Goal: Information Seeking & Learning: Find specific fact

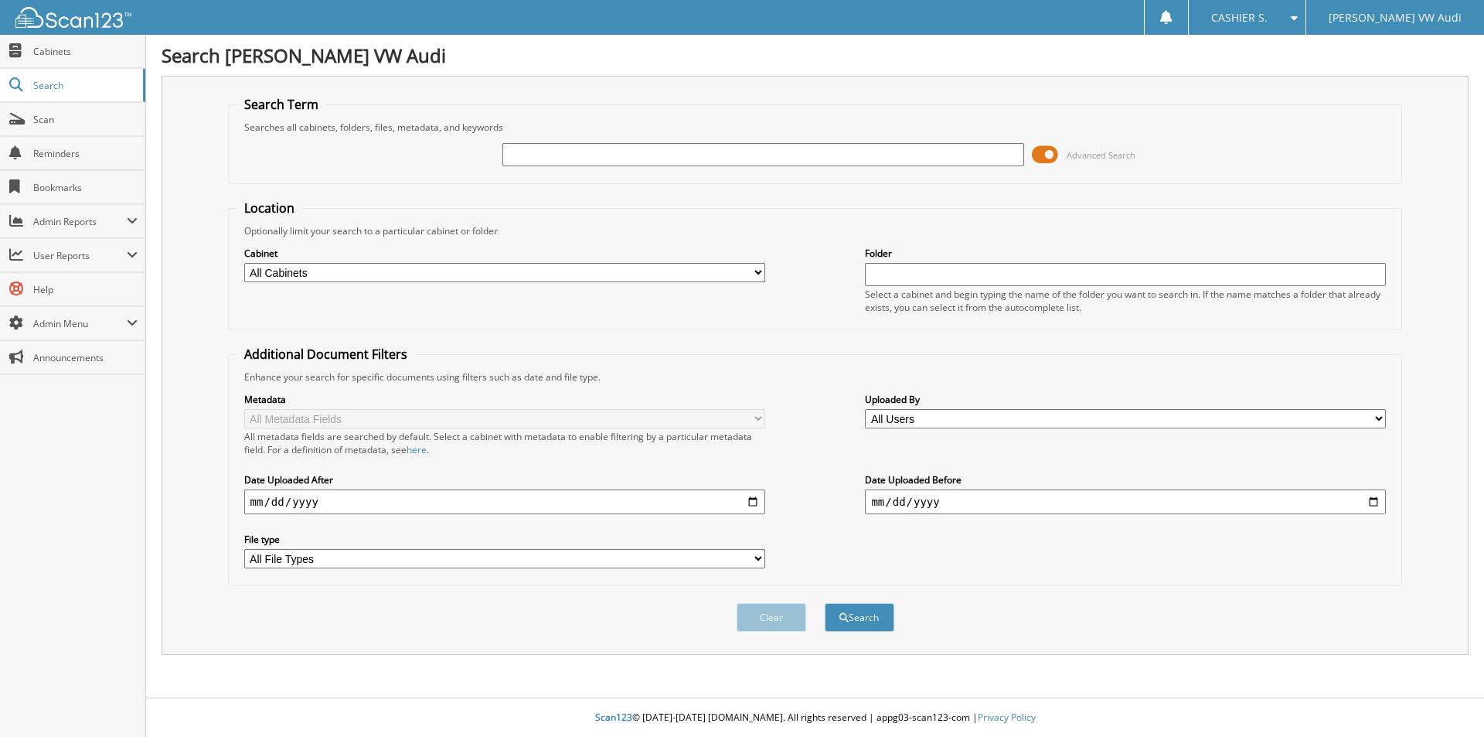
drag, startPoint x: 598, startPoint y: 172, endPoint x: 585, endPoint y: 155, distance: 21.7
paste input "2359144AP"
type input "2359144AP"
click at [825, 603] on button "Search" at bounding box center [860, 617] width 70 height 29
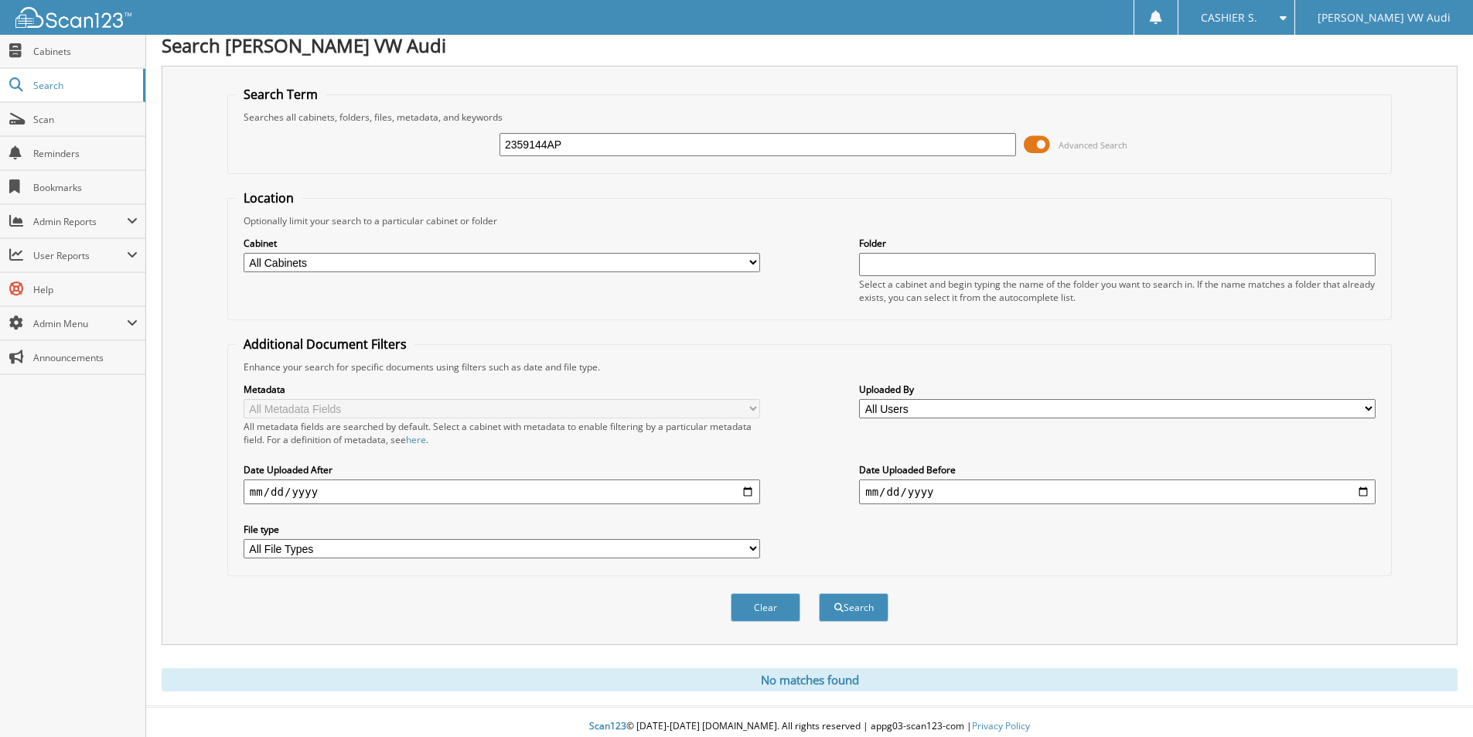
scroll to position [19, 0]
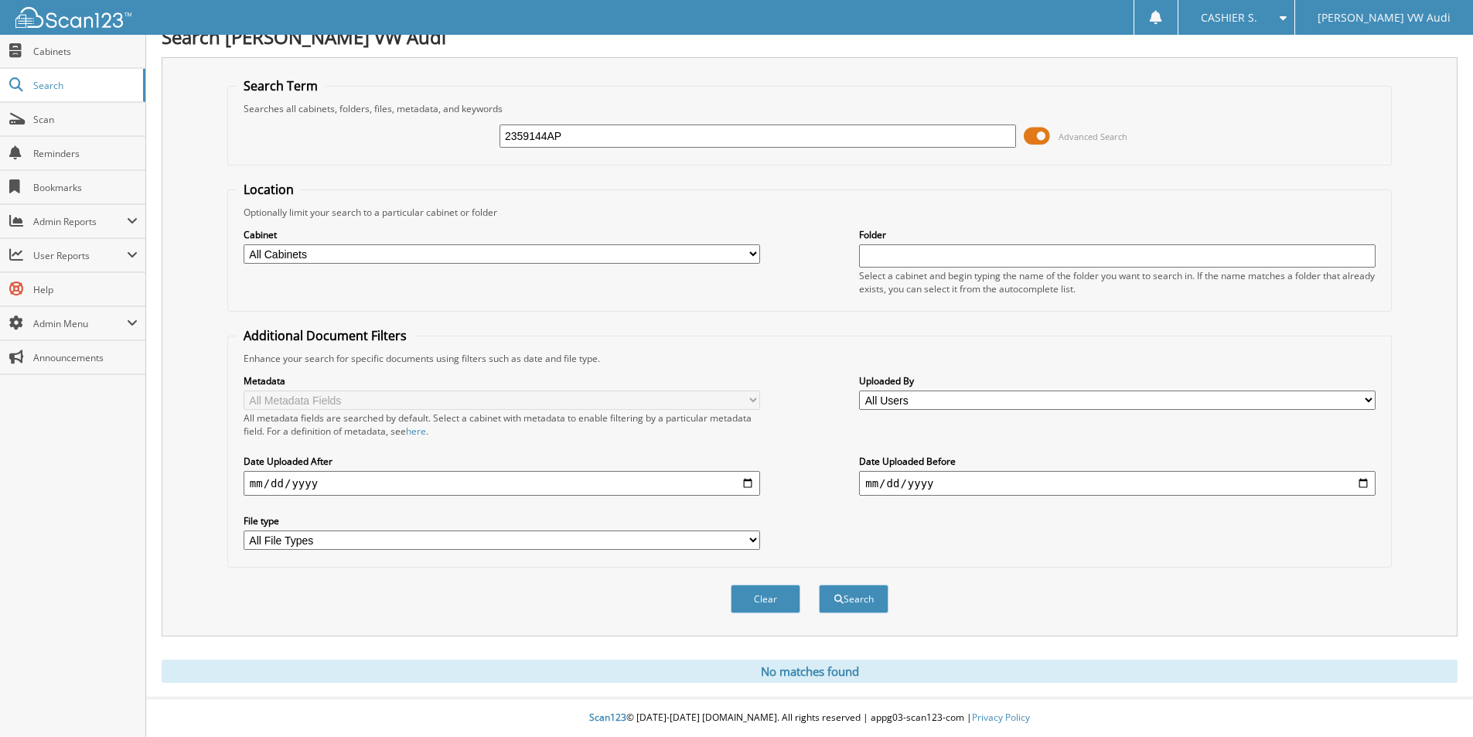
click at [624, 138] on input "2359144AP" at bounding box center [757, 135] width 516 height 23
click at [819, 584] on button "Search" at bounding box center [854, 598] width 70 height 29
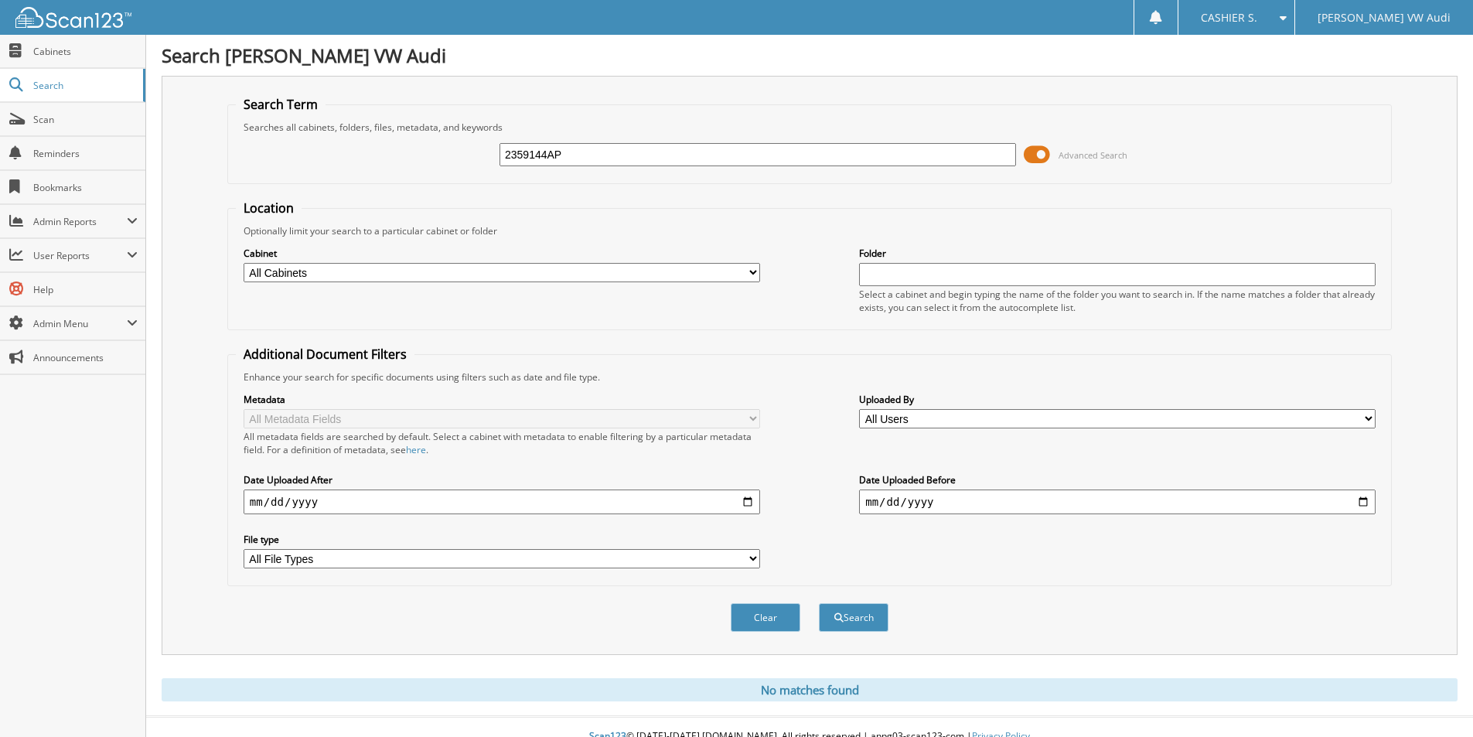
click at [557, 143] on input "2359144AP" at bounding box center [757, 154] width 516 height 23
paste input "[PERSON_NAME]"
type input "[PERSON_NAME]"
click at [819, 603] on button "Search" at bounding box center [854, 617] width 70 height 29
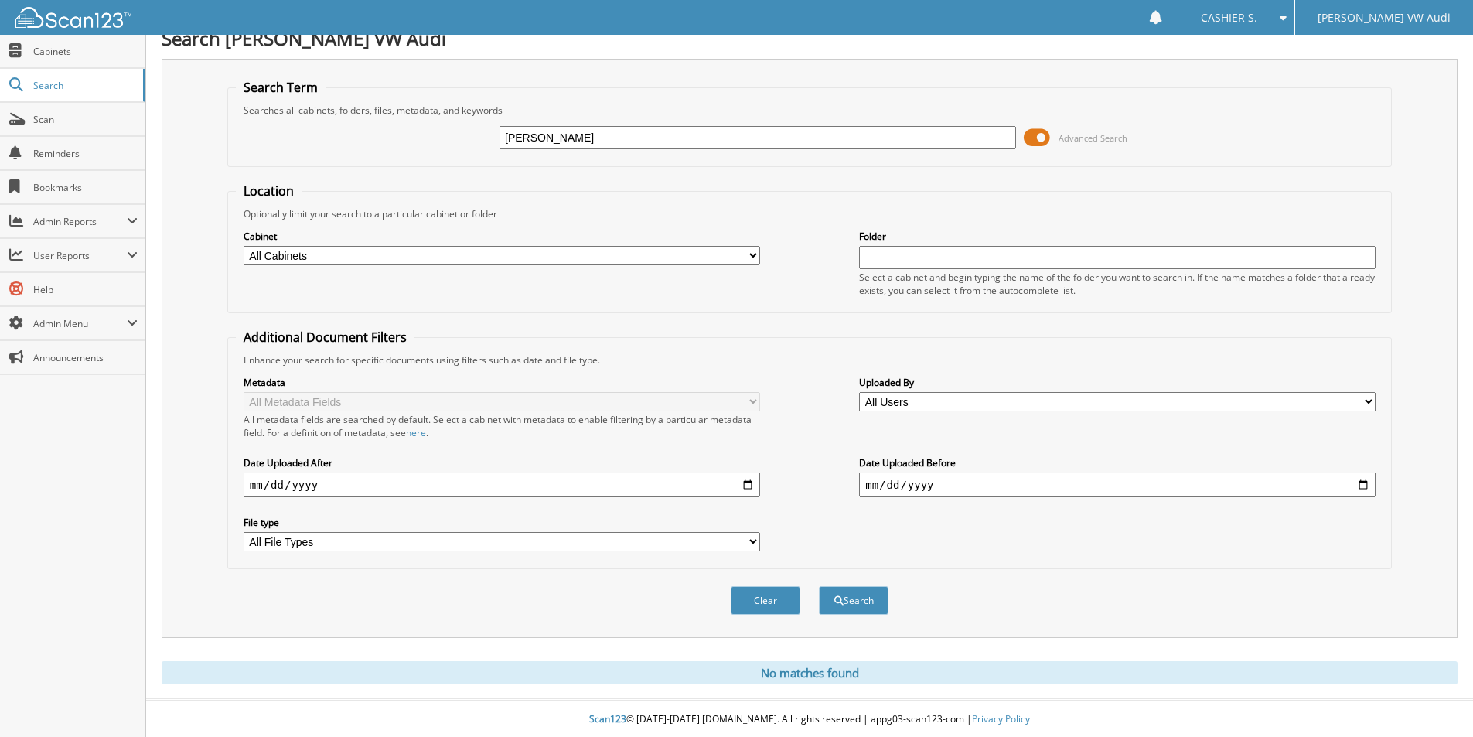
scroll to position [19, 0]
click at [49, 113] on span "Scan" at bounding box center [85, 119] width 104 height 13
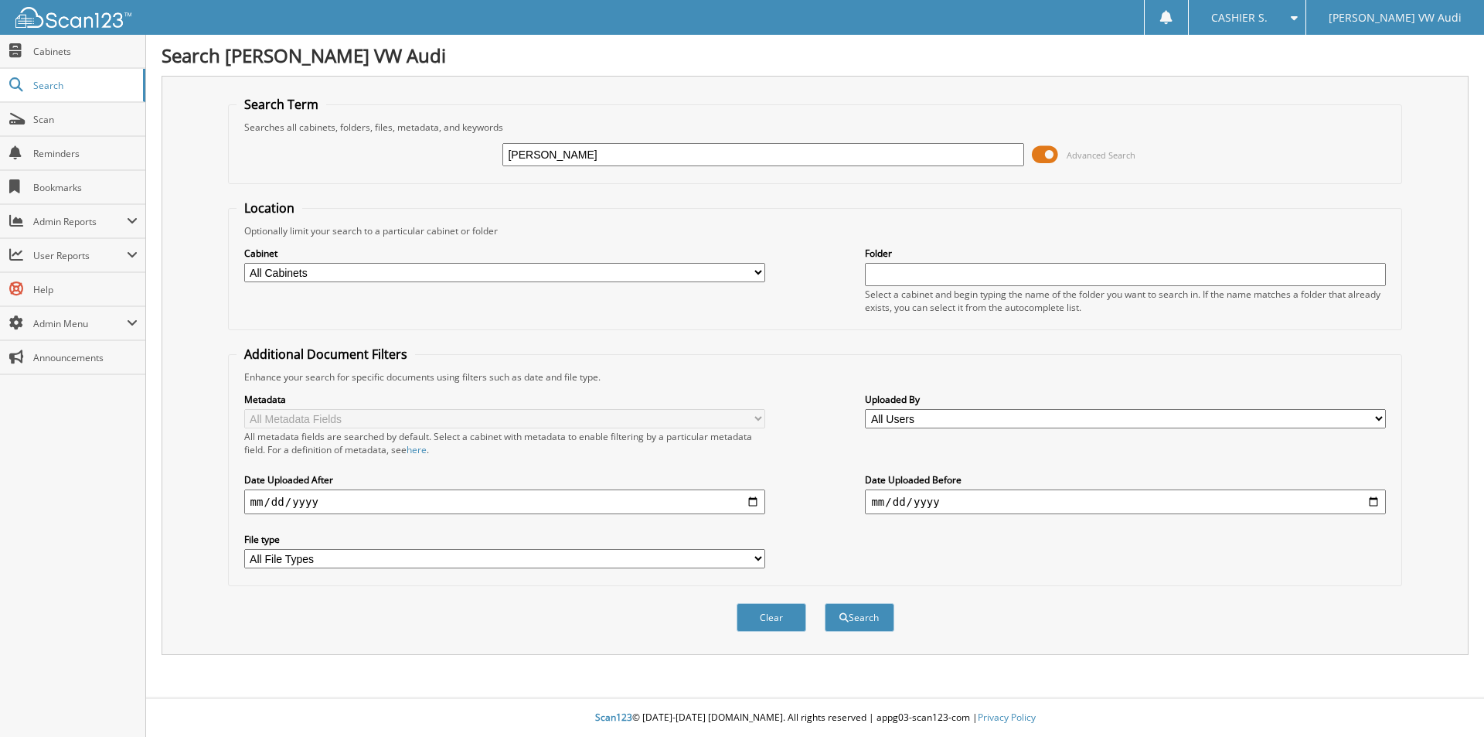
type input "[PERSON_NAME]"
click at [825, 603] on button "Search" at bounding box center [860, 617] width 70 height 29
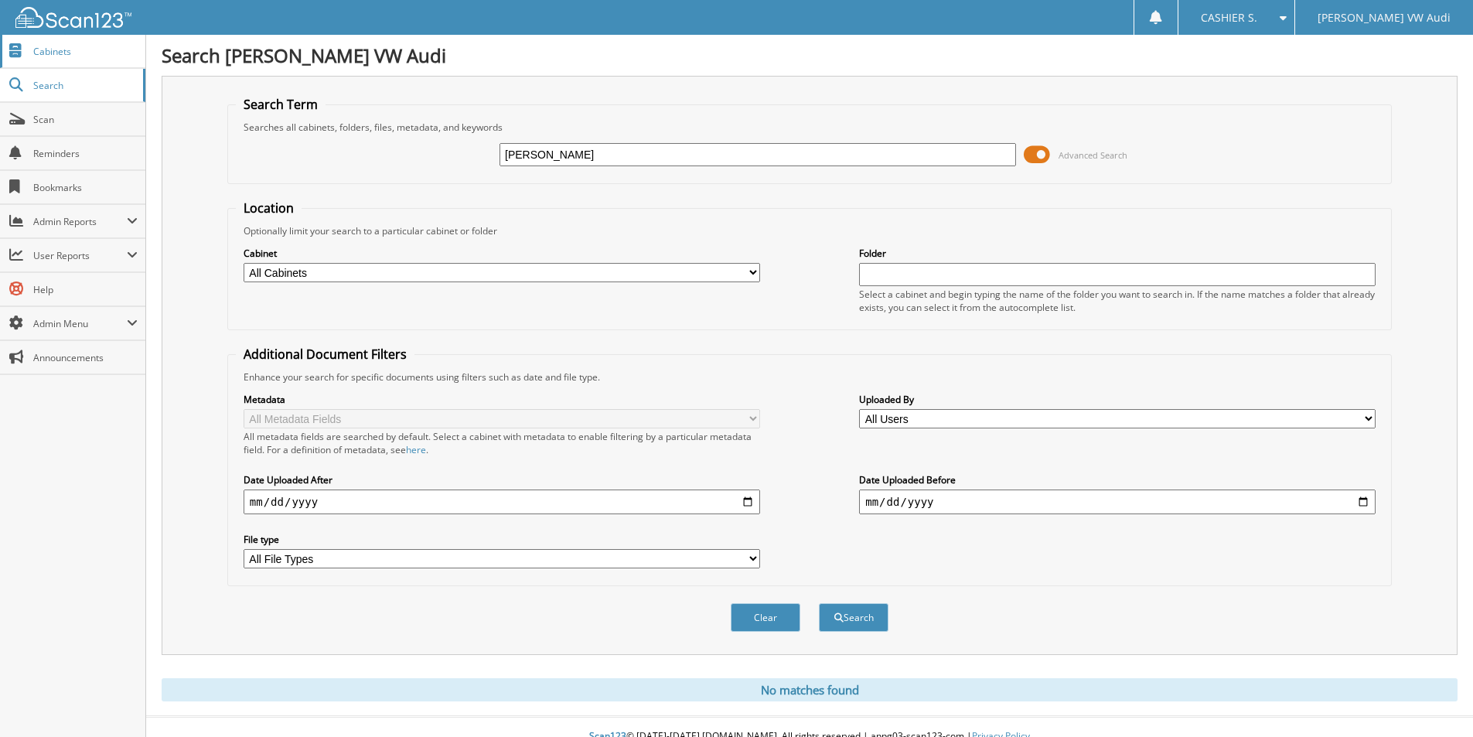
click at [91, 56] on span "Cabinets" at bounding box center [85, 51] width 104 height 13
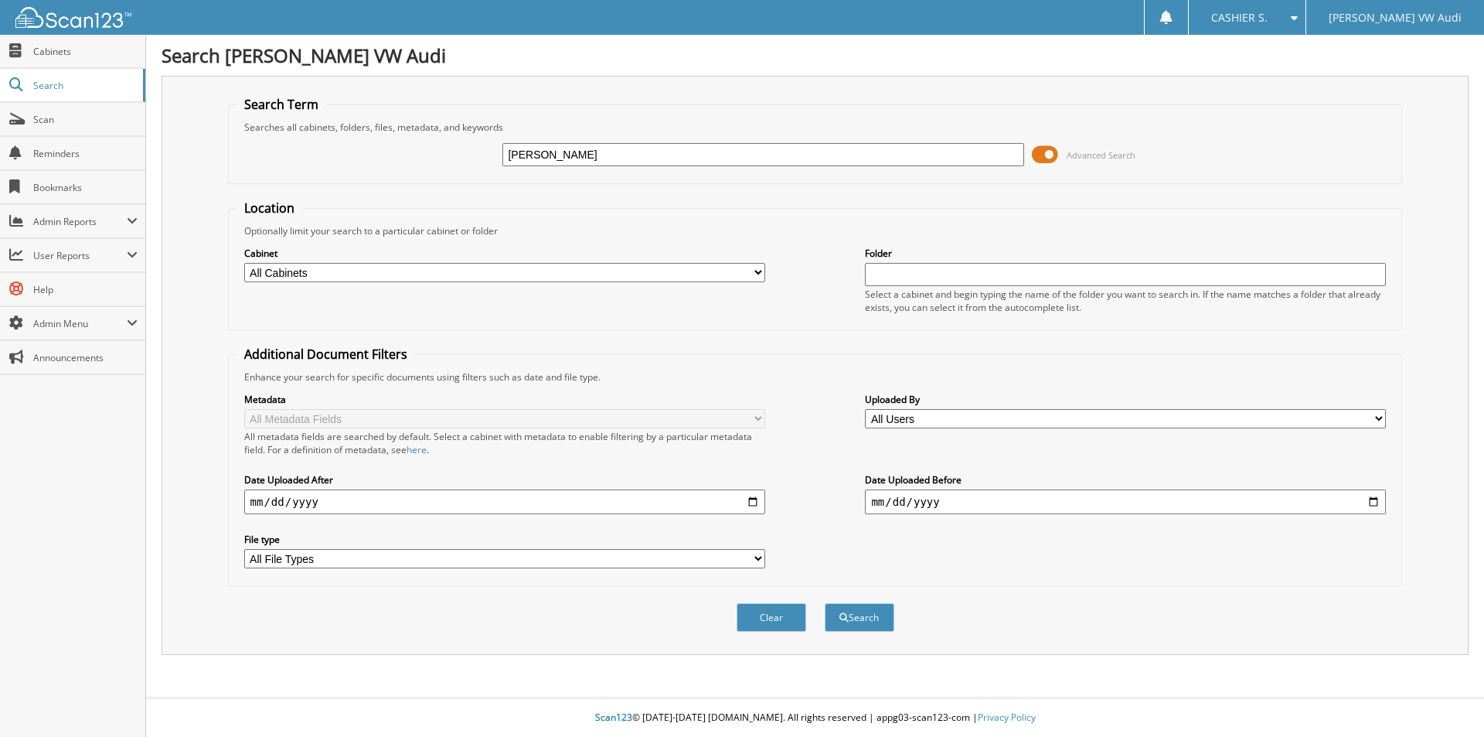
type input "[PERSON_NAME]"
click at [825, 603] on button "Search" at bounding box center [860, 617] width 70 height 29
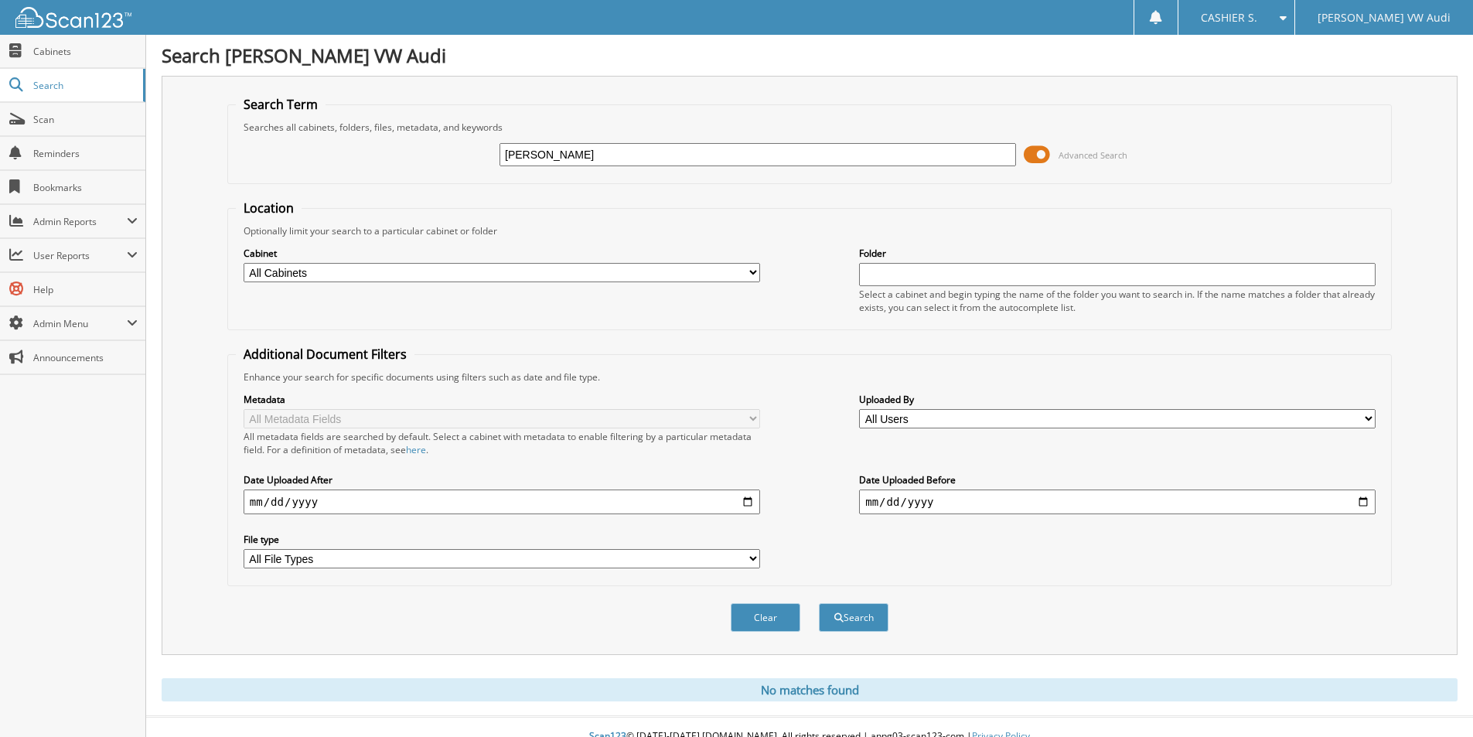
scroll to position [19, 0]
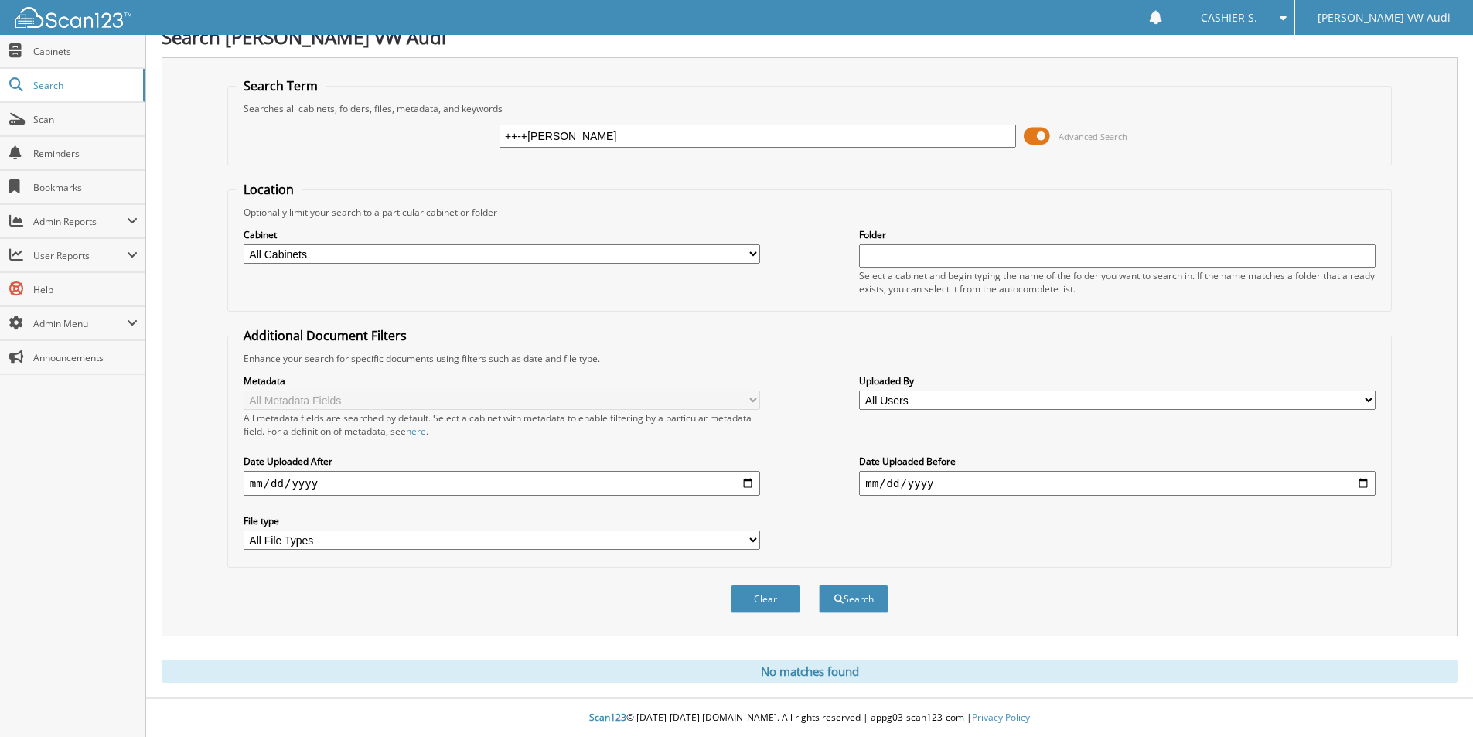
click at [819, 584] on button "Search" at bounding box center [854, 598] width 70 height 29
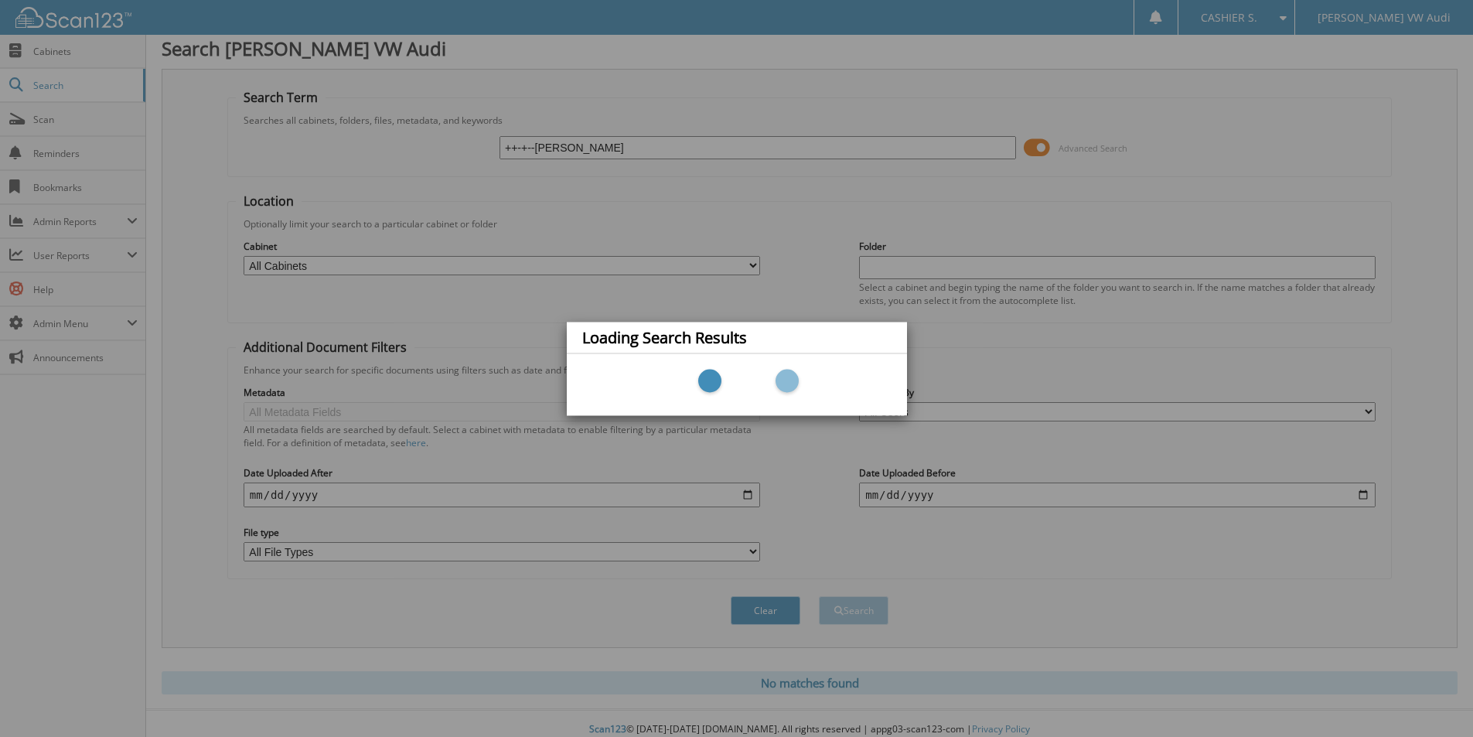
scroll to position [0, 0]
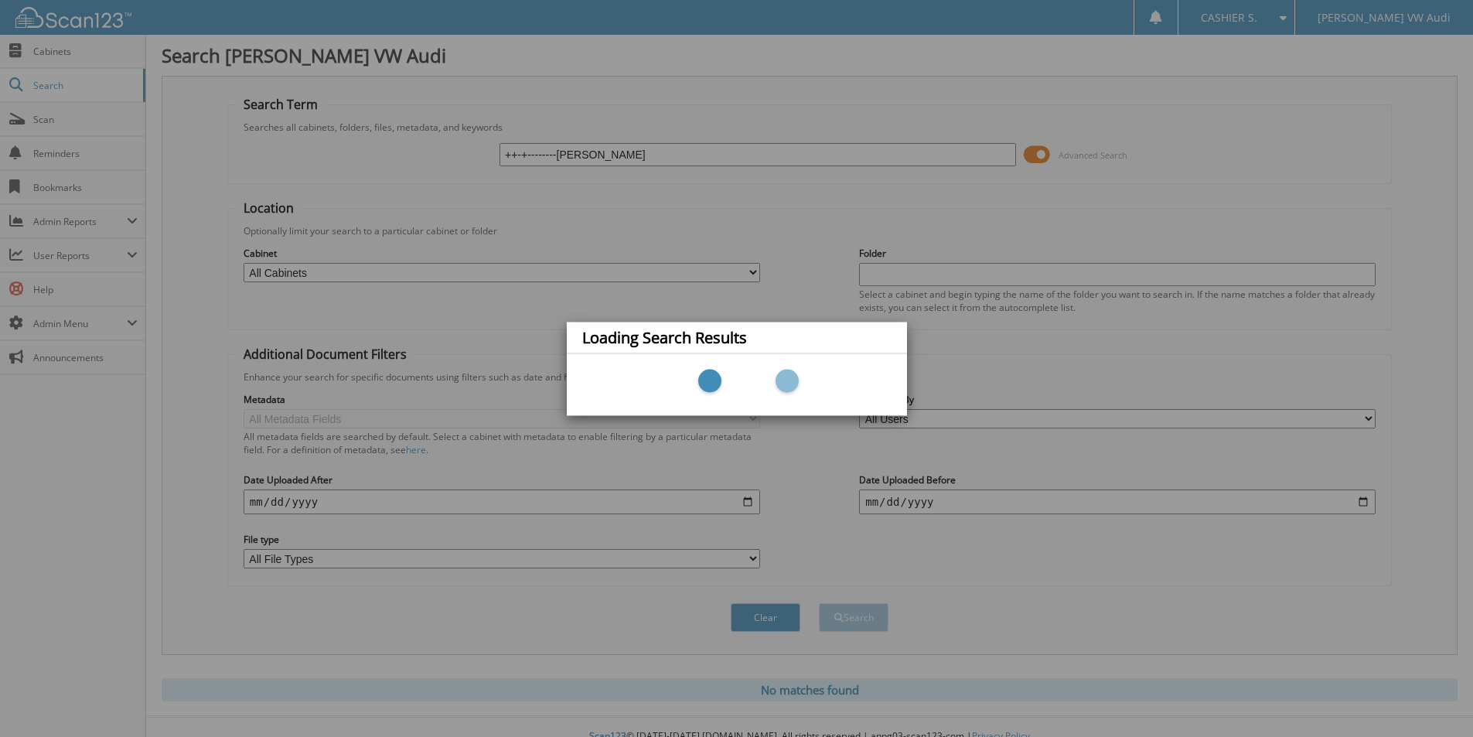
type input "++-+---------[PERSON_NAME]"
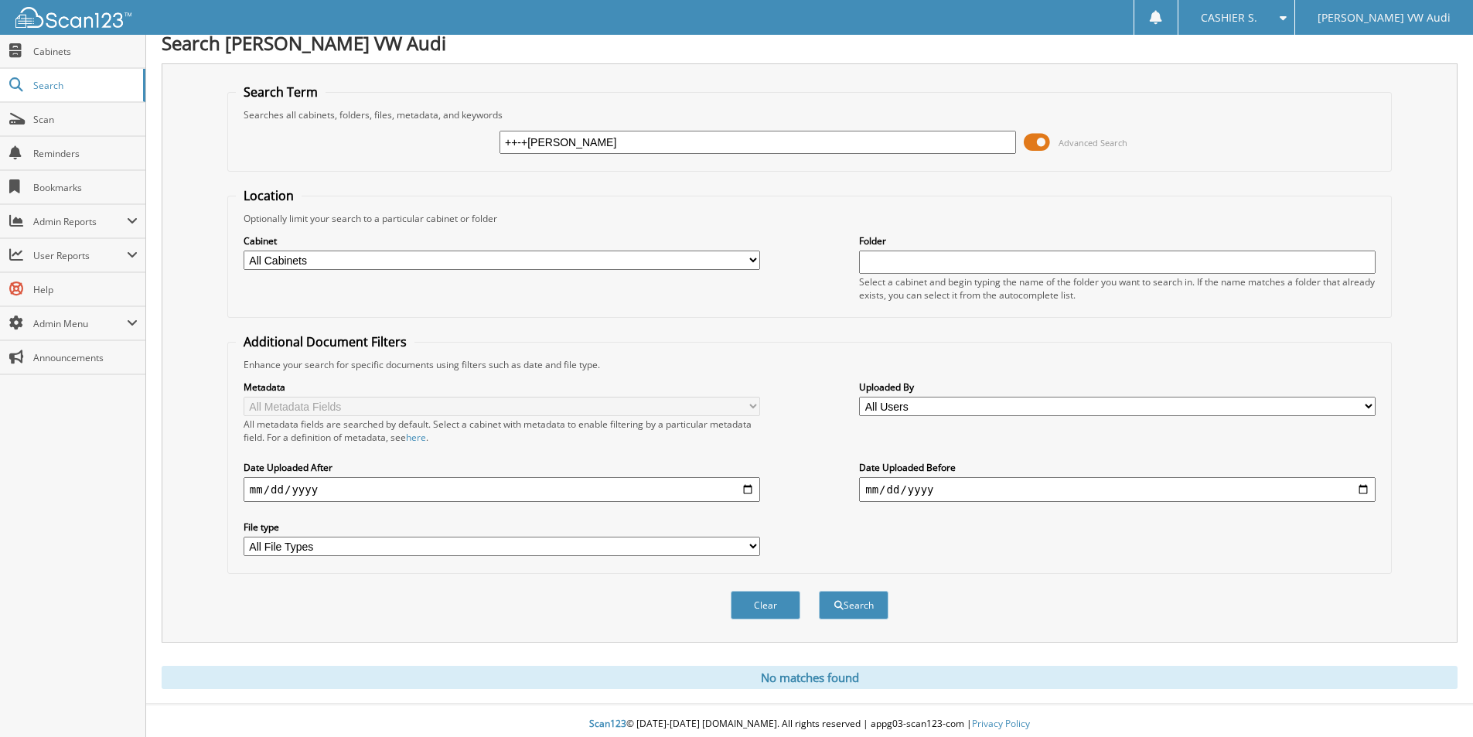
scroll to position [19, 0]
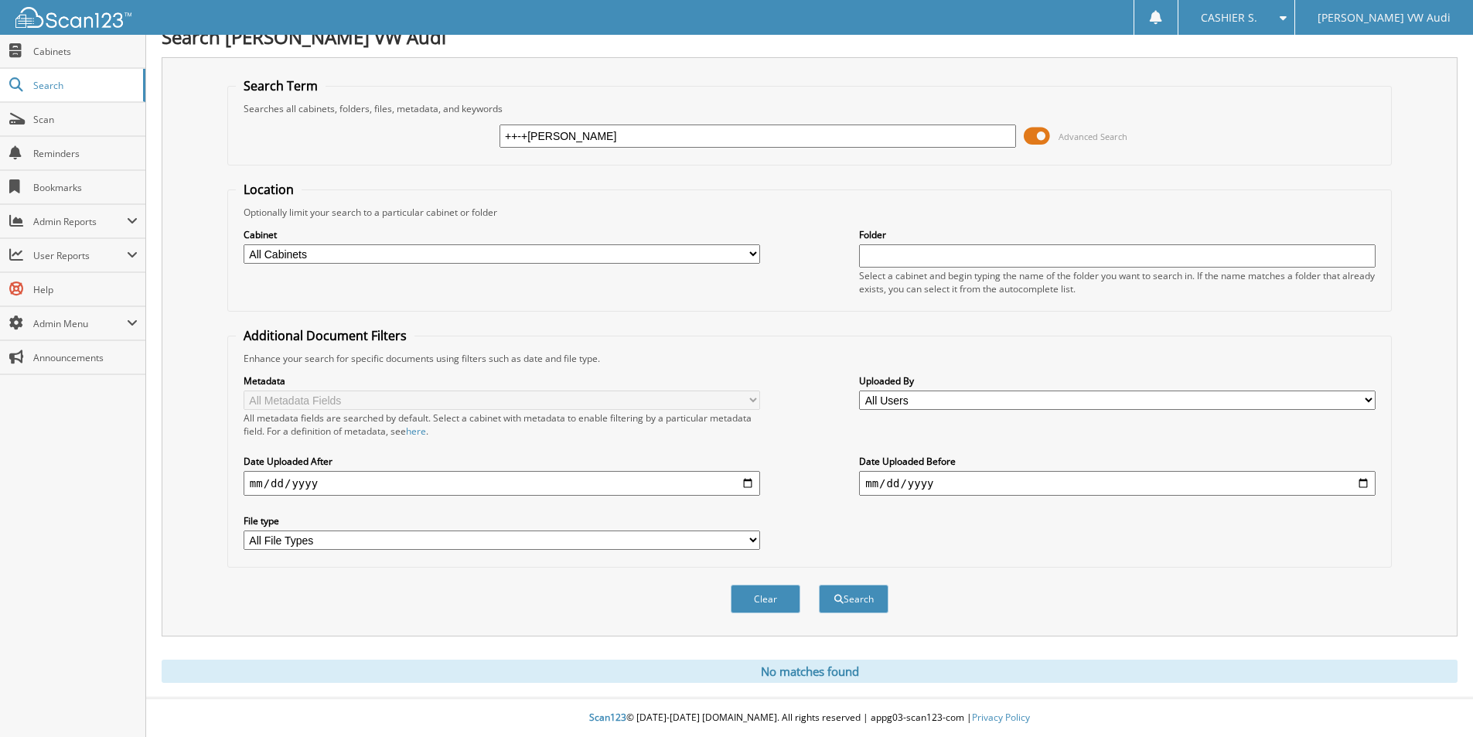
drag, startPoint x: 649, startPoint y: 138, endPoint x: 313, endPoint y: 149, distance: 335.7
click at [352, 142] on div "++-+[PERSON_NAME] Advanced Search" at bounding box center [809, 136] width 1147 height 42
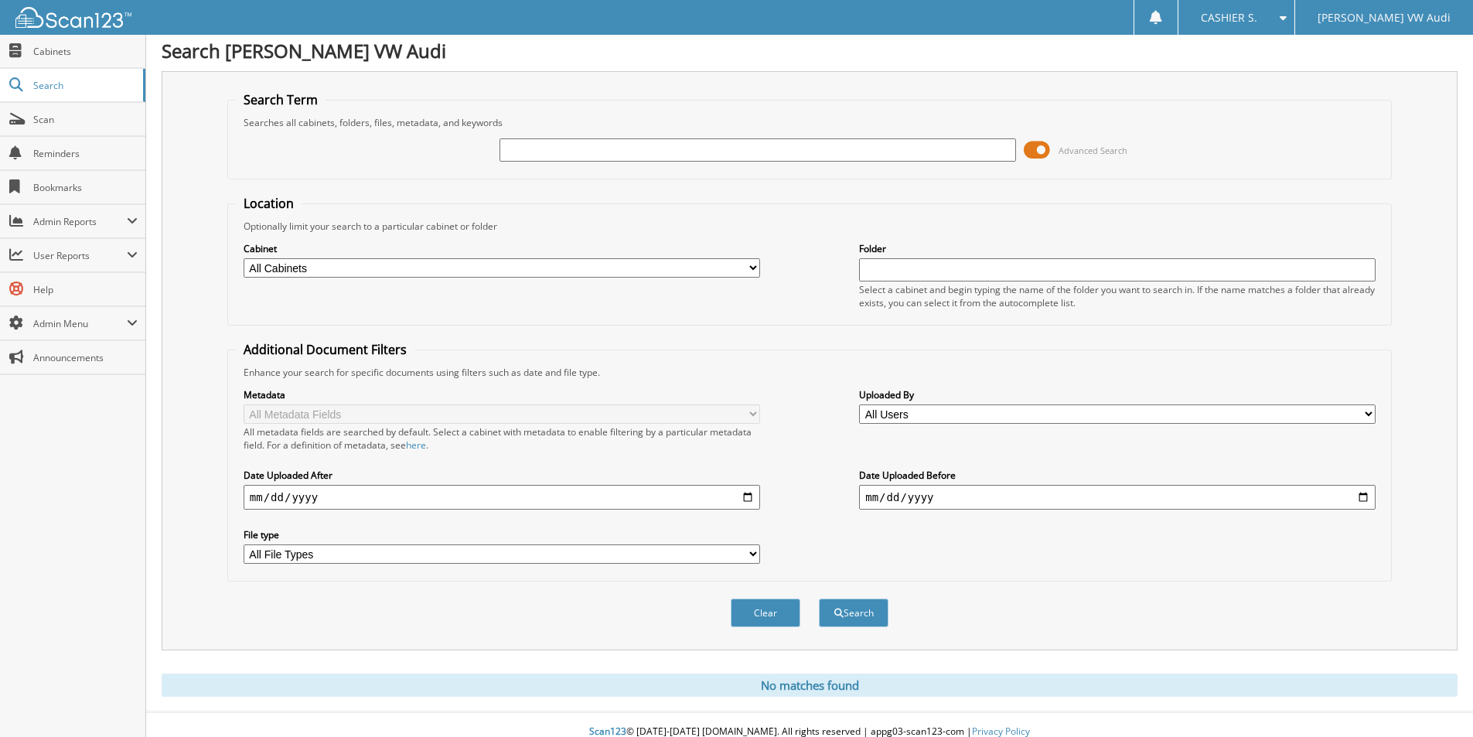
scroll to position [0, 0]
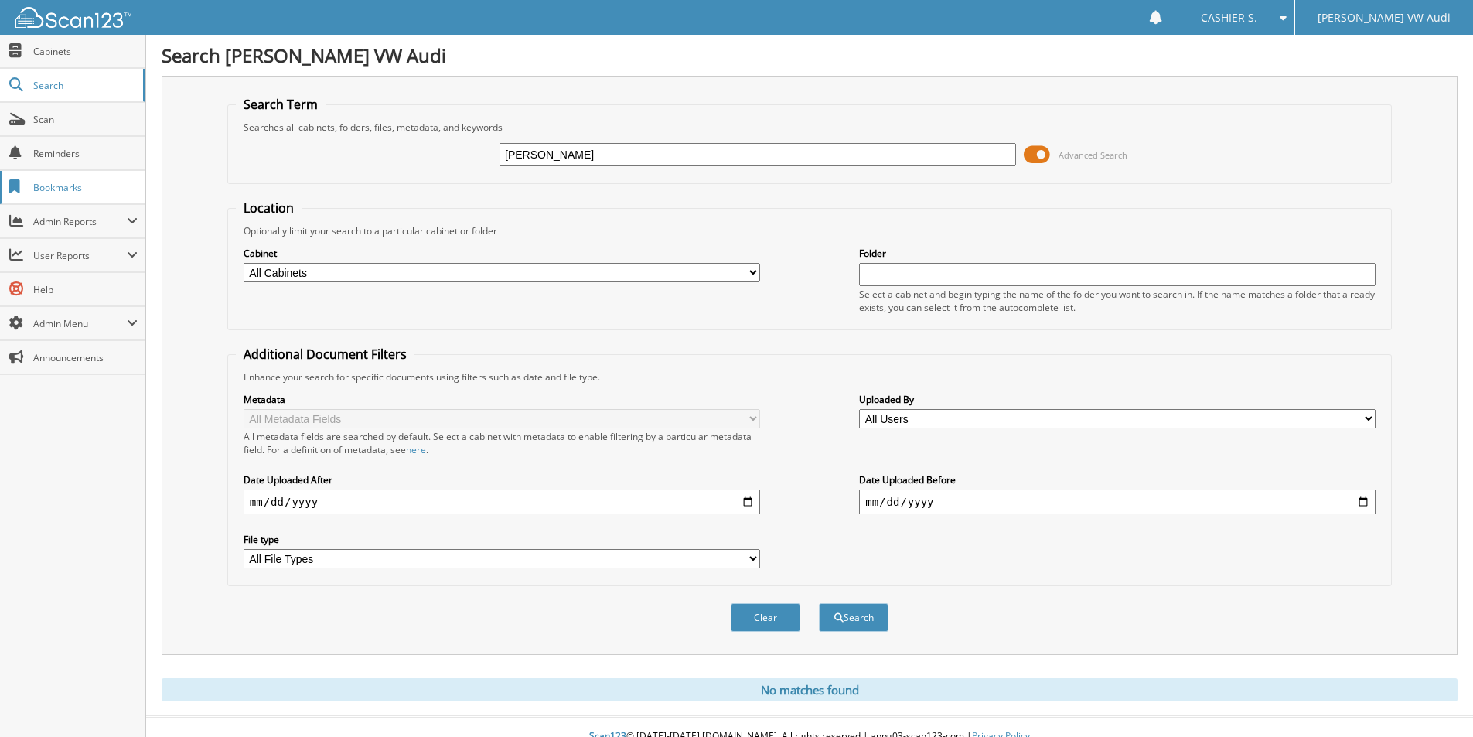
type input "HURST, DAVID LEE"
click at [571, 163] on input "HURST, DAVID LEE" at bounding box center [757, 154] width 516 height 23
click at [571, 163] on input "[PERSON_NAME]" at bounding box center [757, 154] width 516 height 23
paste input "2359144AP"
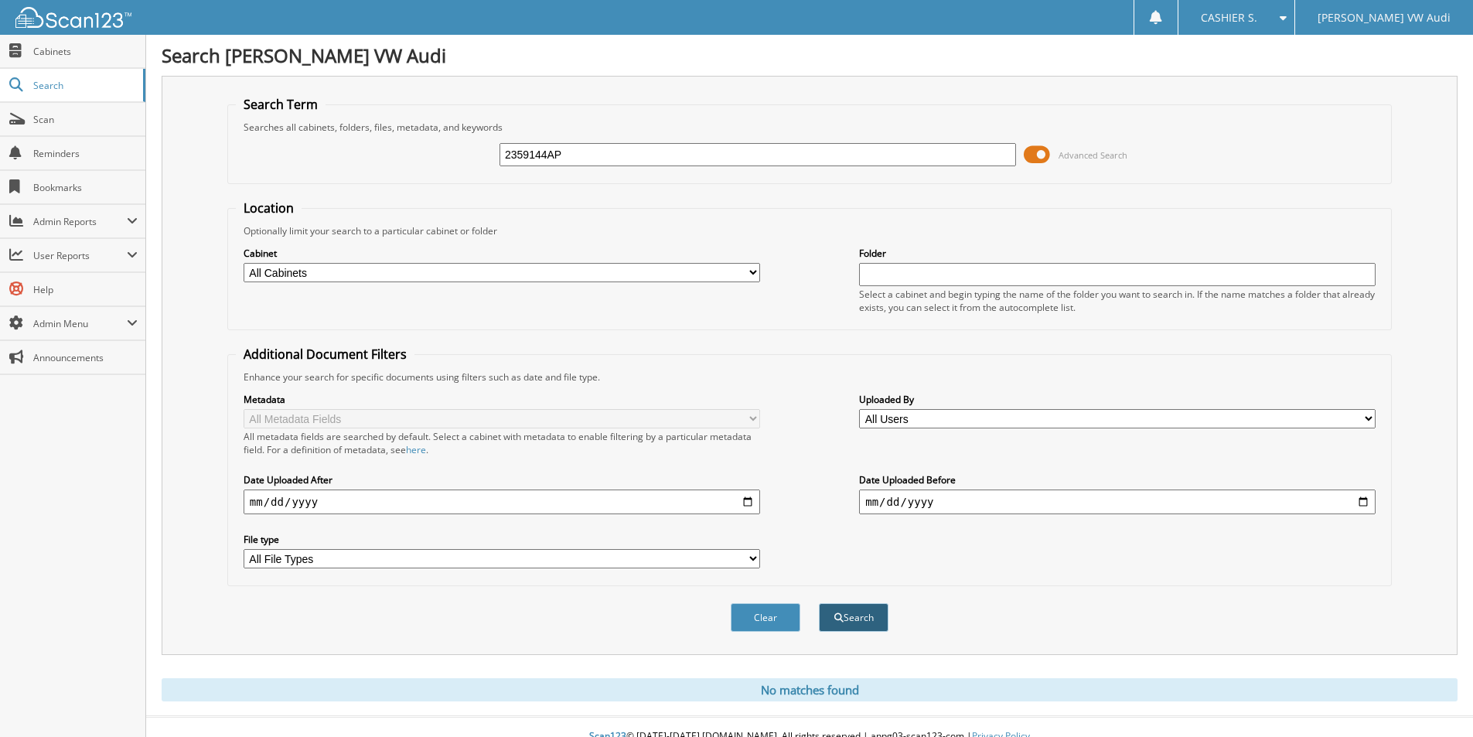
type input "2359144AP"
click at [857, 632] on button "Search" at bounding box center [854, 617] width 70 height 29
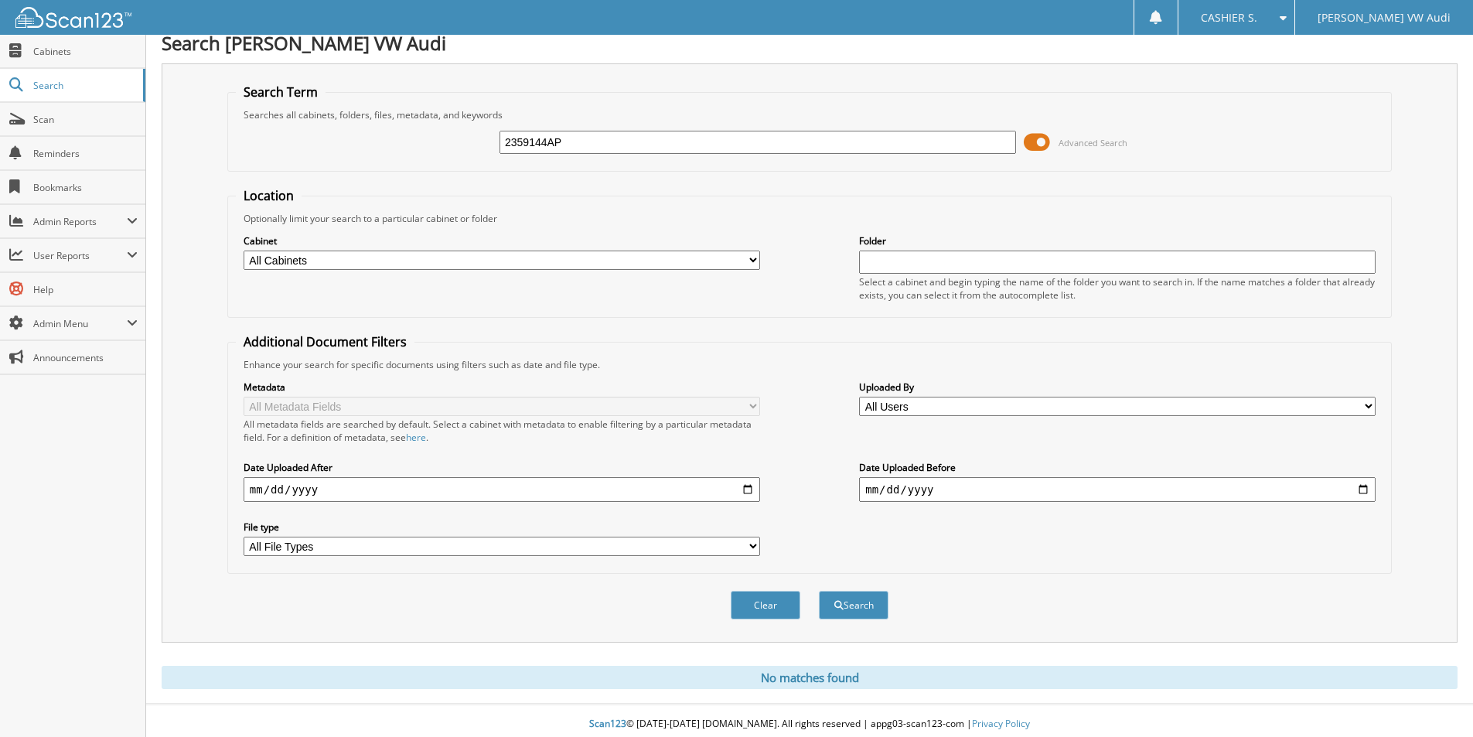
scroll to position [19, 0]
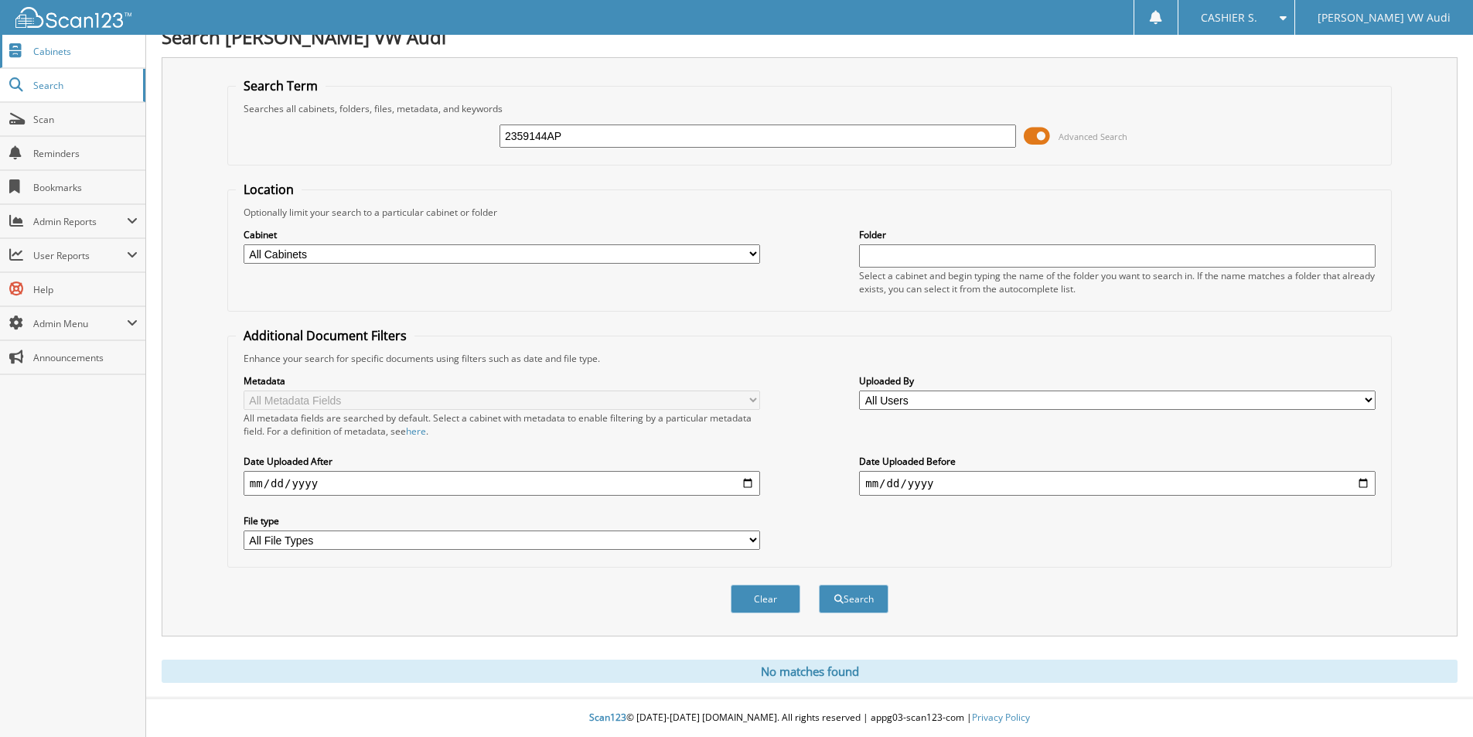
click at [52, 61] on link "Cabinets" at bounding box center [72, 51] width 145 height 33
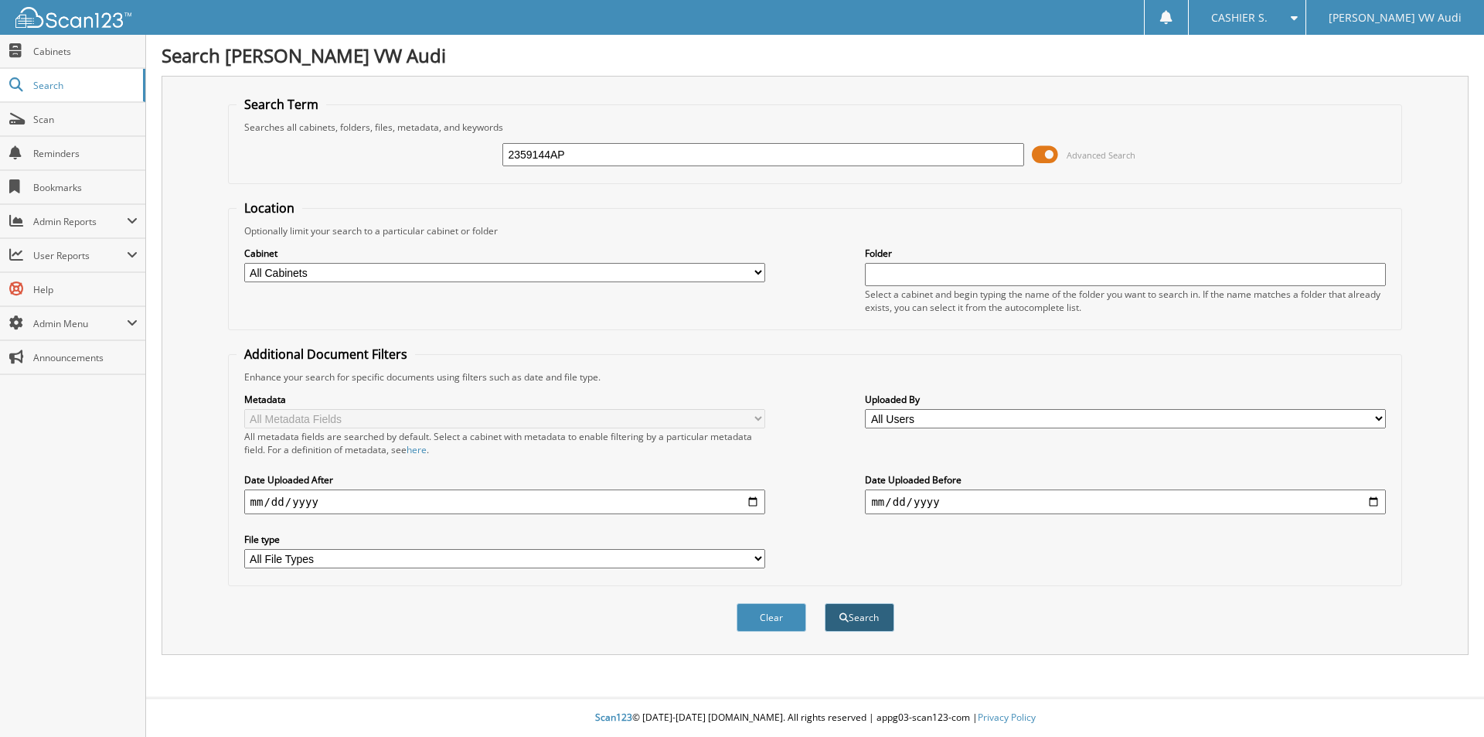
type input "2359144AP"
click at [845, 621] on span "submit" at bounding box center [843, 617] width 9 height 9
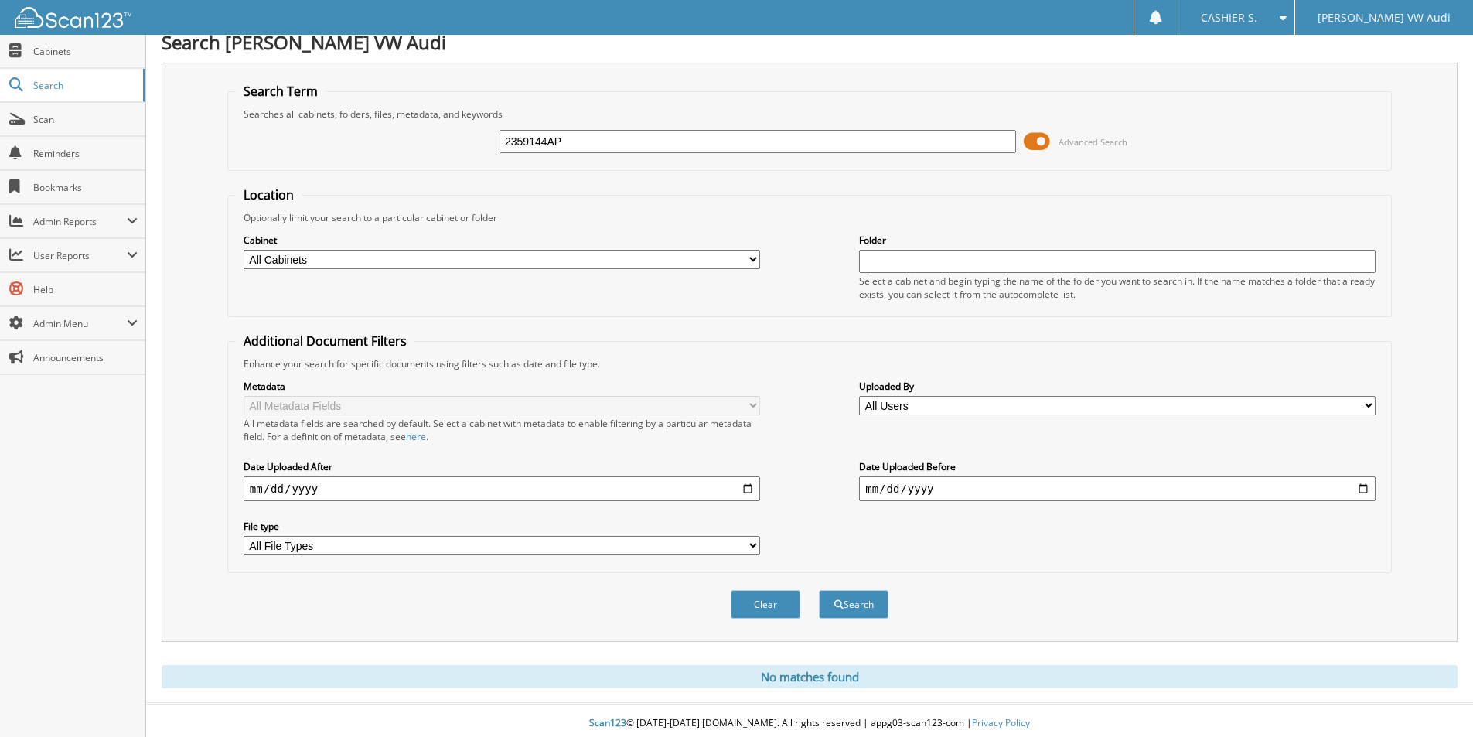
scroll to position [19, 0]
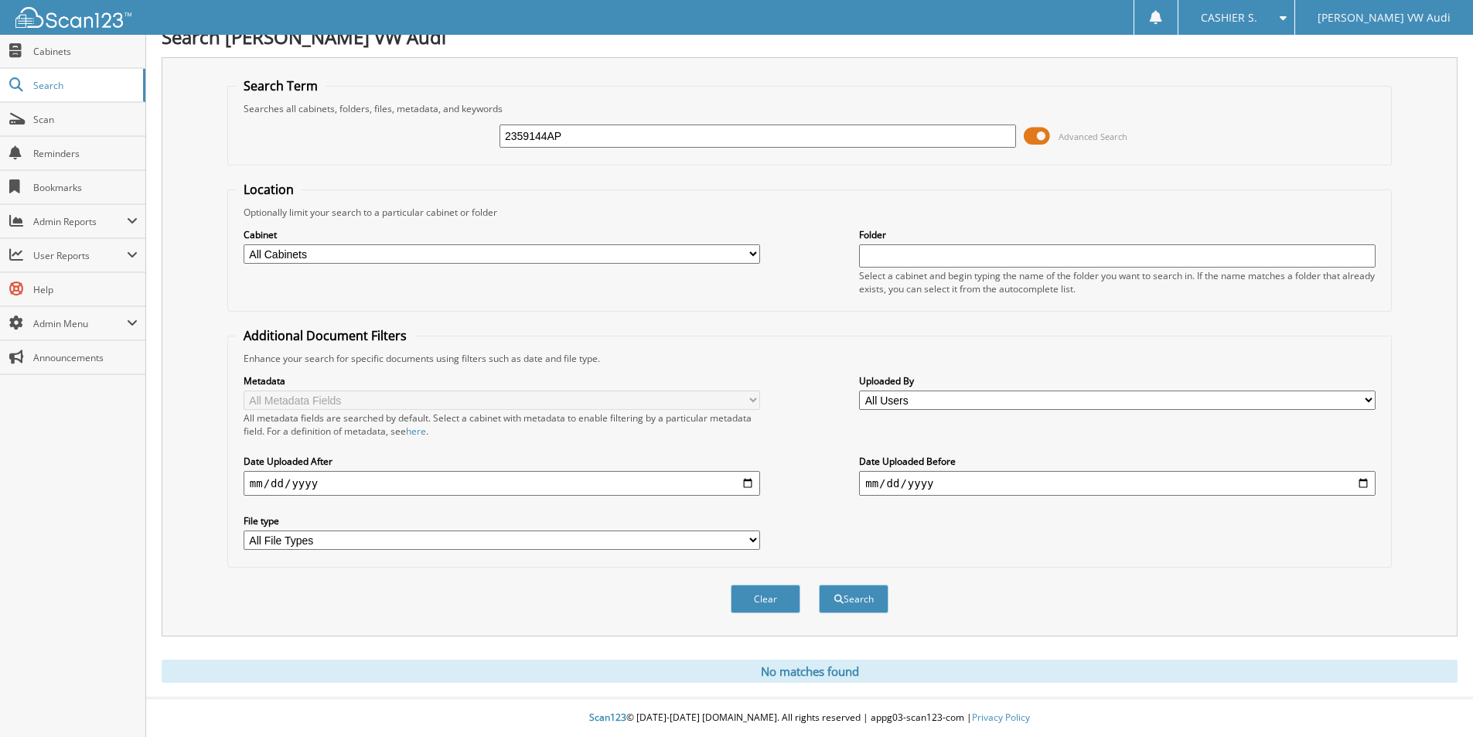
click at [581, 132] on input "2359144AP" at bounding box center [757, 135] width 516 height 23
paste input "DealHURST, [PERSON_NAME]"
type input "DealHURST, [PERSON_NAME]"
click at [819, 584] on button "Search" at bounding box center [854, 598] width 70 height 29
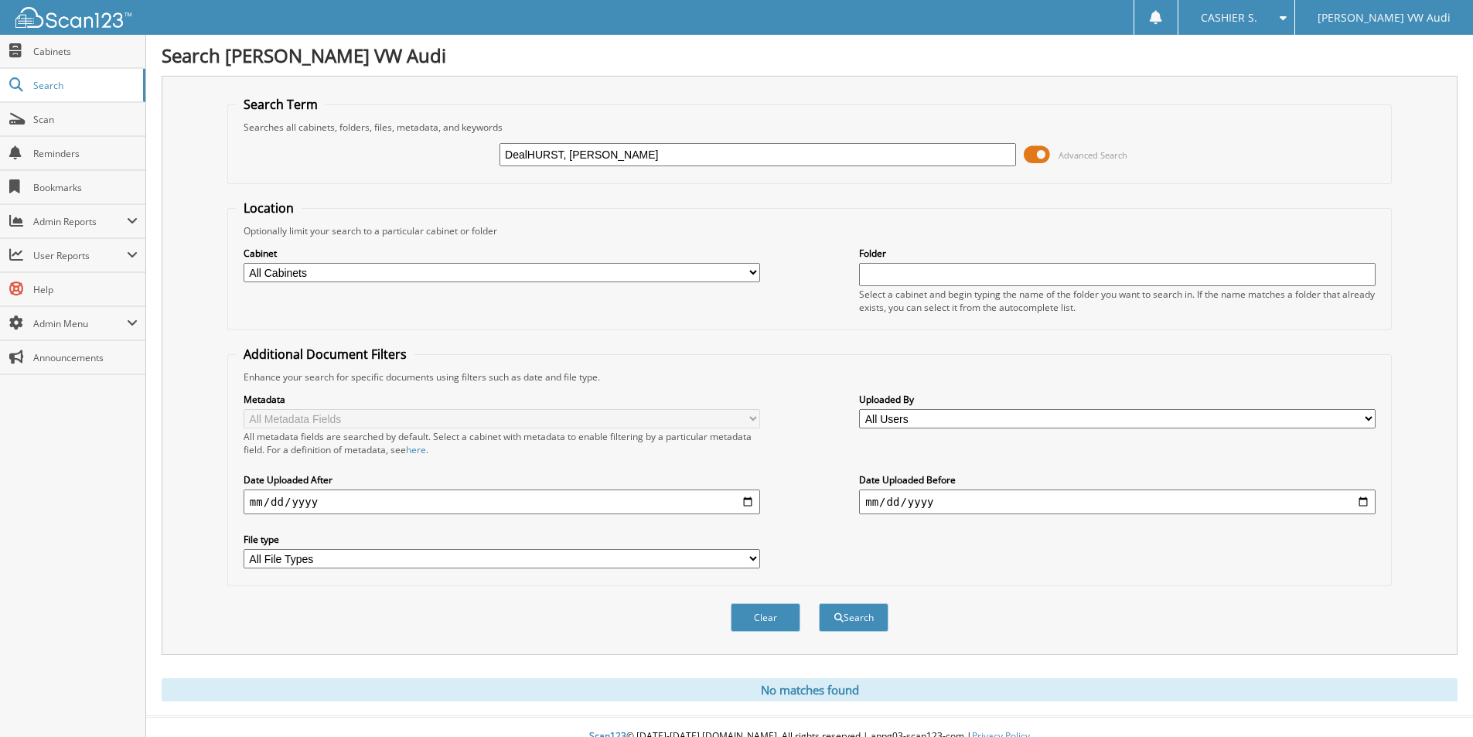
drag, startPoint x: 526, startPoint y: 157, endPoint x: 466, endPoint y: 159, distance: 59.6
click at [466, 159] on div "DealHURST, [PERSON_NAME] Advanced Search" at bounding box center [809, 155] width 1147 height 42
click at [508, 156] on input "lHURST, DAVID LEE" at bounding box center [757, 154] width 516 height 23
type input "HURST, DAVID LEE"
click at [819, 603] on button "Search" at bounding box center [854, 617] width 70 height 29
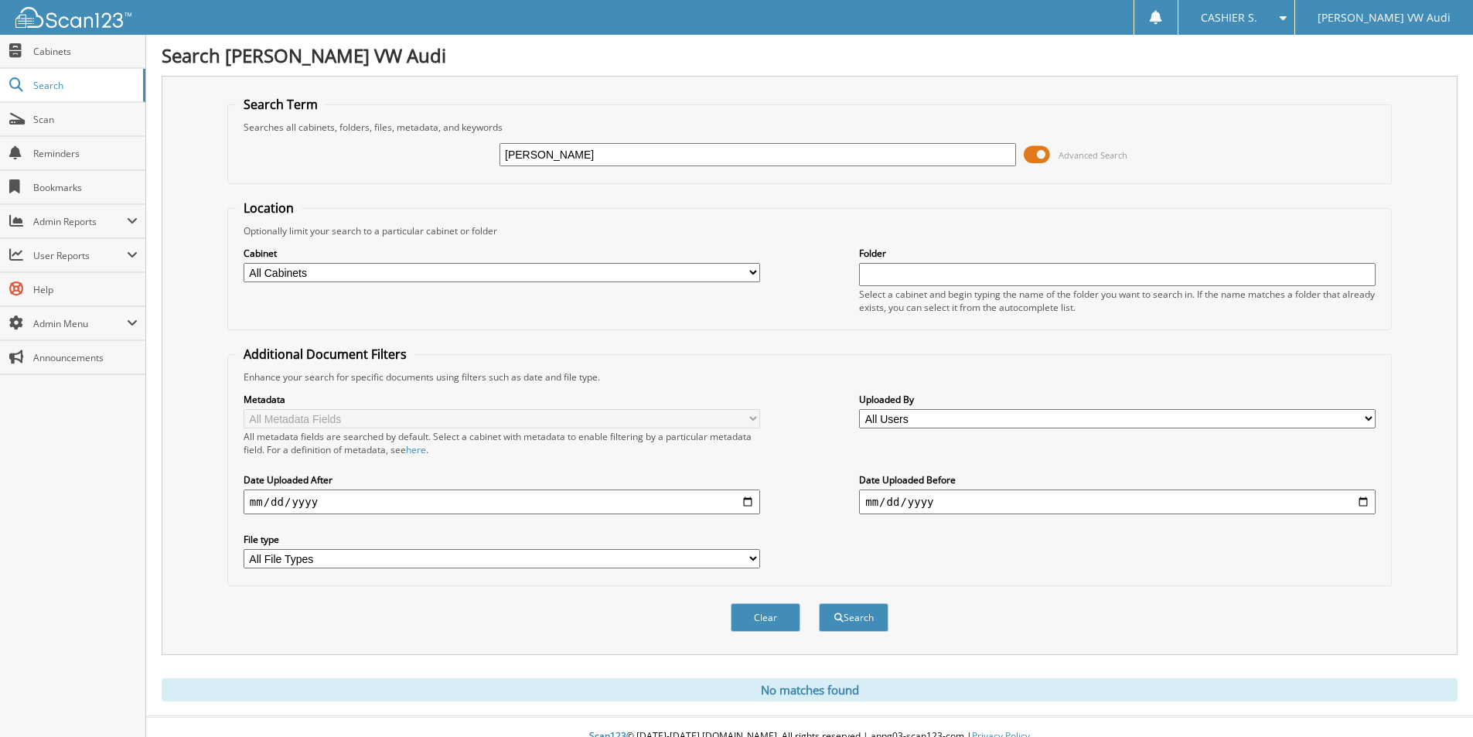
drag, startPoint x: 730, startPoint y: 152, endPoint x: 547, endPoint y: 162, distance: 182.7
click at [547, 162] on input "HURST, DAVID LEE" at bounding box center [757, 154] width 516 height 23
type input "HURST"
click at [819, 603] on button "Search" at bounding box center [854, 617] width 70 height 29
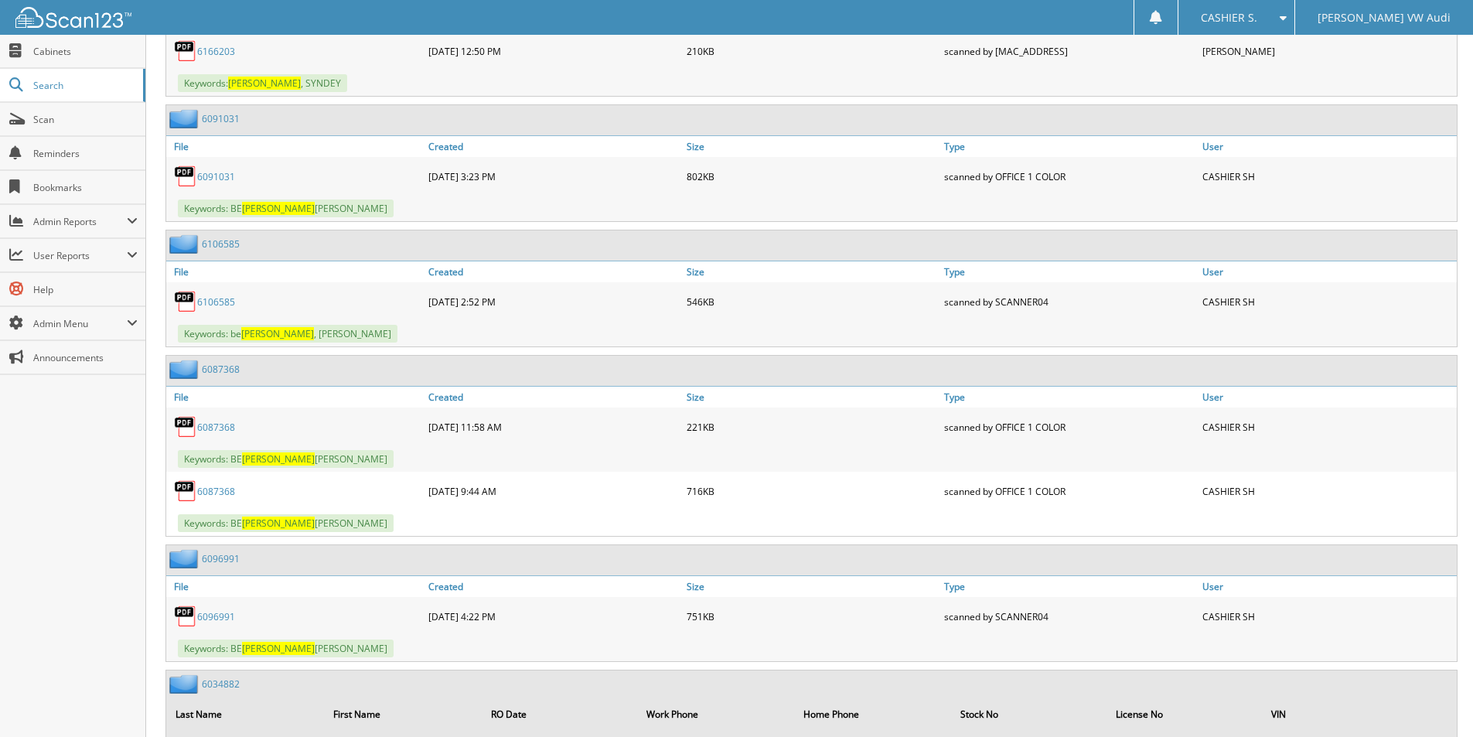
scroll to position [148, 0]
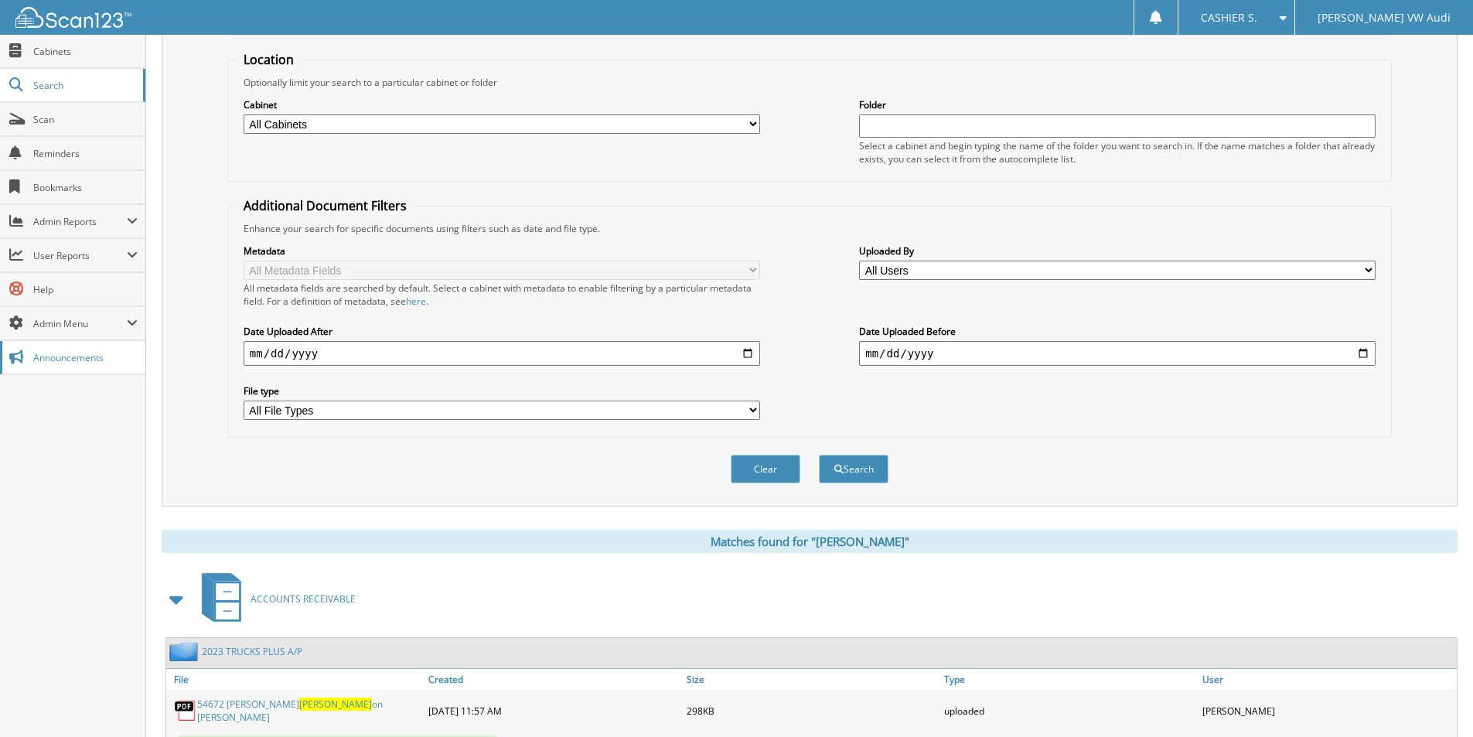
type input "[PERSON_NAME]"
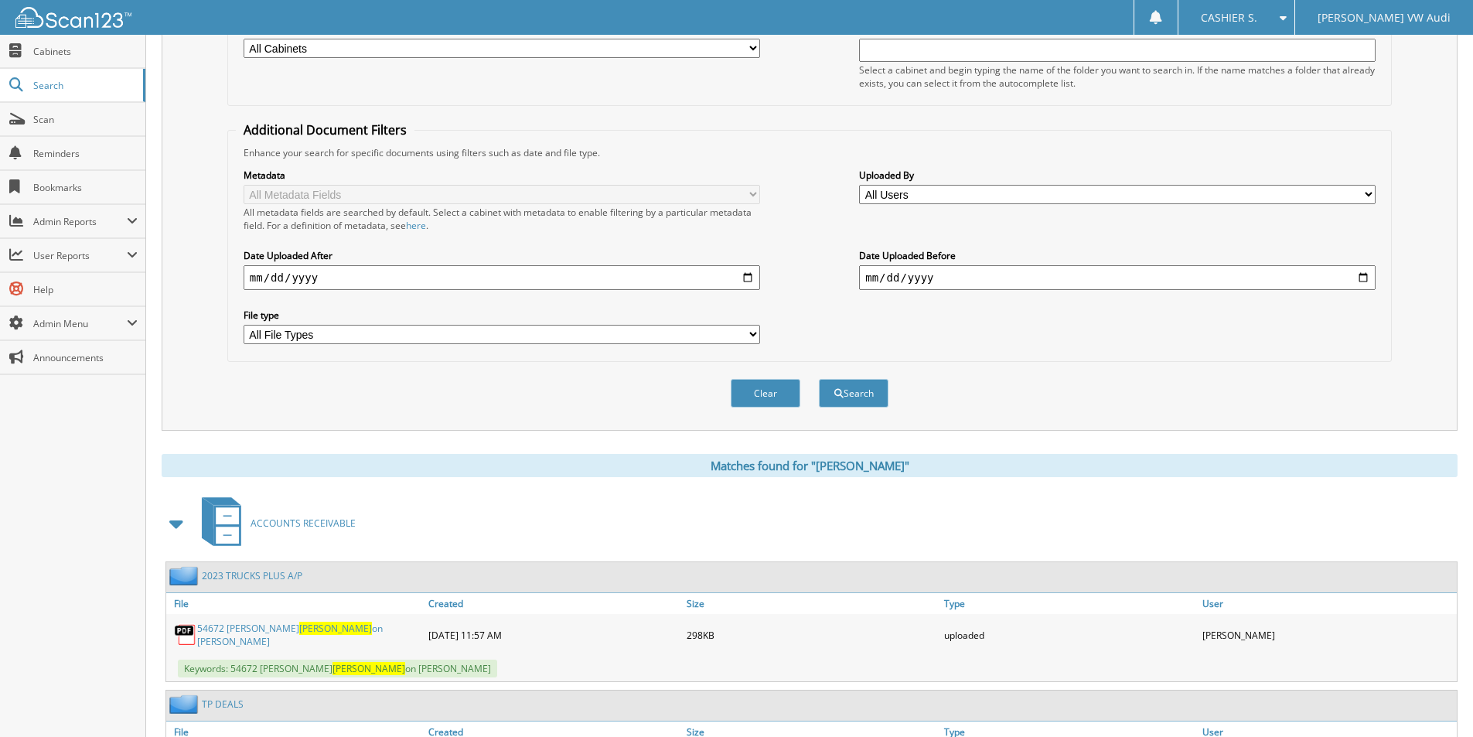
scroll to position [0, 0]
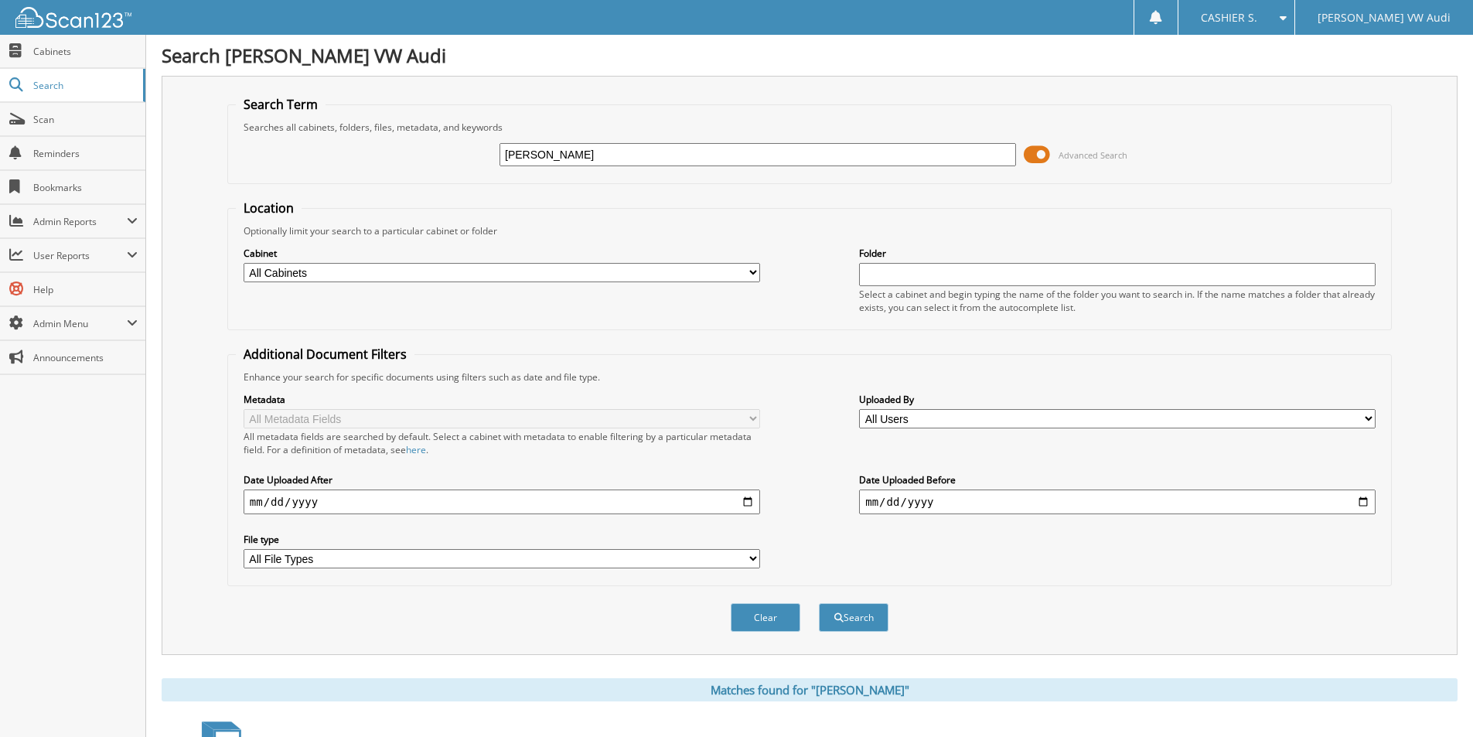
drag, startPoint x: 659, startPoint y: 162, endPoint x: 654, endPoint y: 155, distance: 9.4
click at [658, 162] on input "HURST" at bounding box center [757, 154] width 516 height 23
drag, startPoint x: 654, startPoint y: 155, endPoint x: 446, endPoint y: 147, distance: 208.1
click at [446, 147] on div "HURST Advanced Search" at bounding box center [809, 155] width 1147 height 42
click at [654, 170] on div "Advanced Search" at bounding box center [809, 155] width 1147 height 42
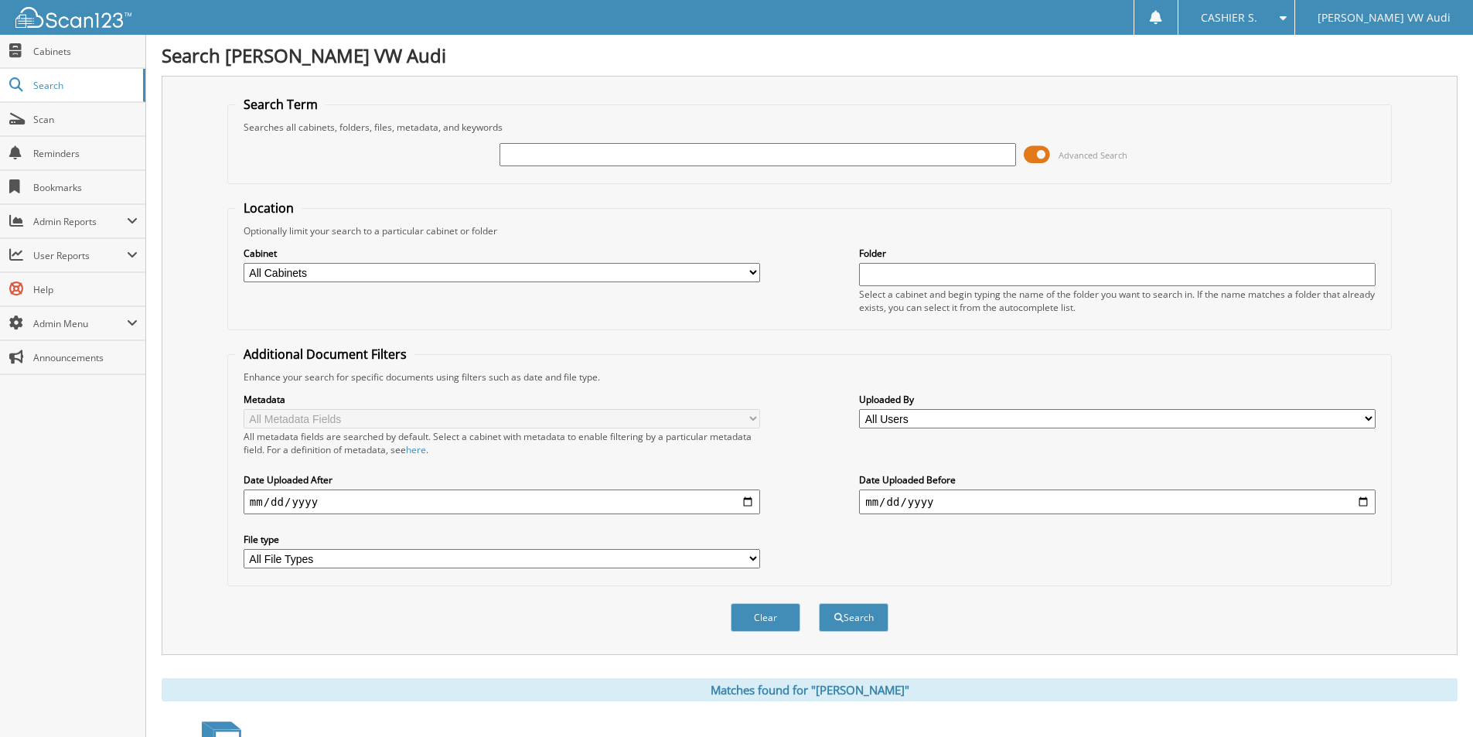
click at [652, 159] on input "text" at bounding box center [757, 154] width 516 height 23
type input "[PERSON_NAME]"
click at [819, 603] on button "Search" at bounding box center [854, 617] width 70 height 29
click at [353, 272] on select "All Cabinets ACCOUNTS PAYABLE ACCOUNTS RECEIVABLE BANKS RECS CAR DEALS CASHIER …" at bounding box center [501, 272] width 516 height 19
select select "1454"
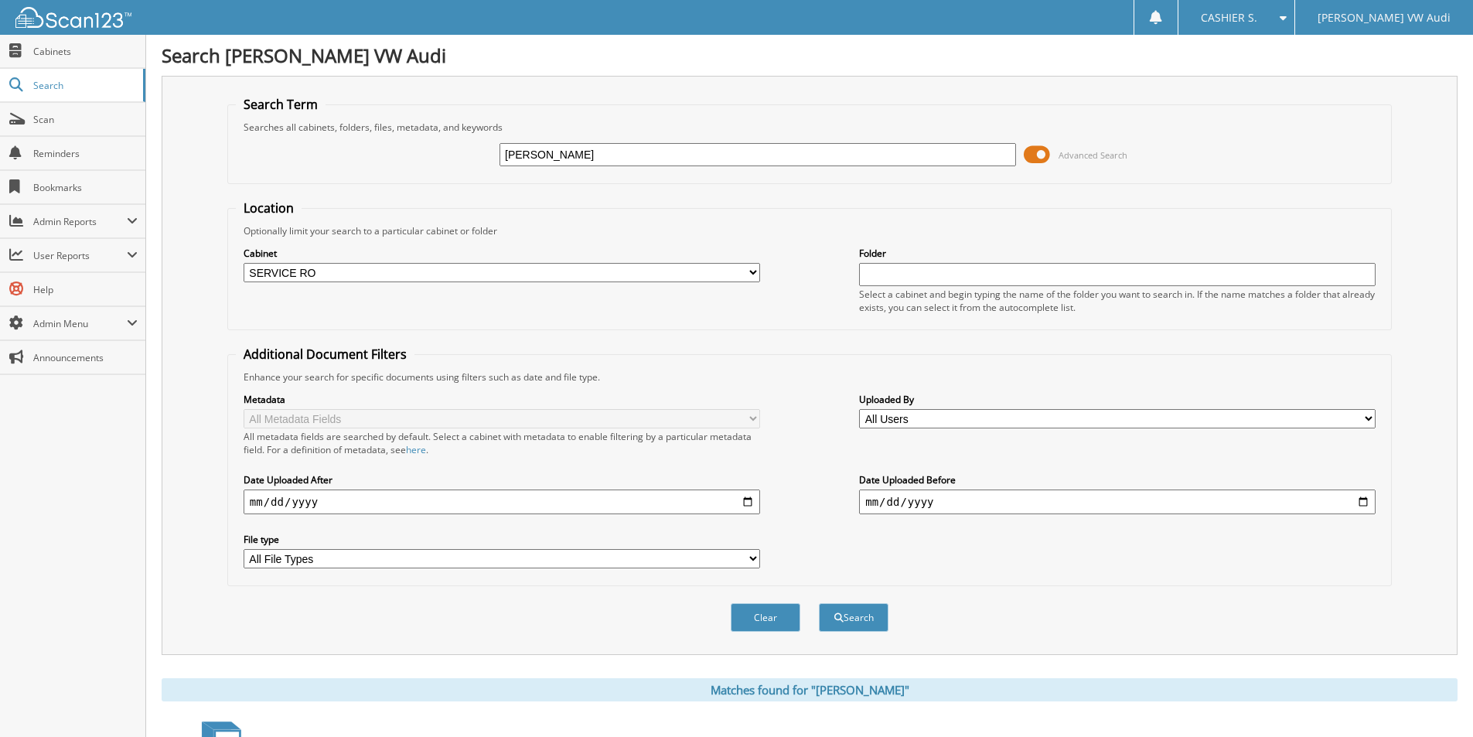
click at [243, 263] on select "All Cabinets ACCOUNTS PAYABLE ACCOUNTS RECEIVABLE BANKS RECS CAR DEALS CASHIER …" at bounding box center [501, 272] width 516 height 19
click at [861, 622] on button "Search" at bounding box center [854, 617] width 70 height 29
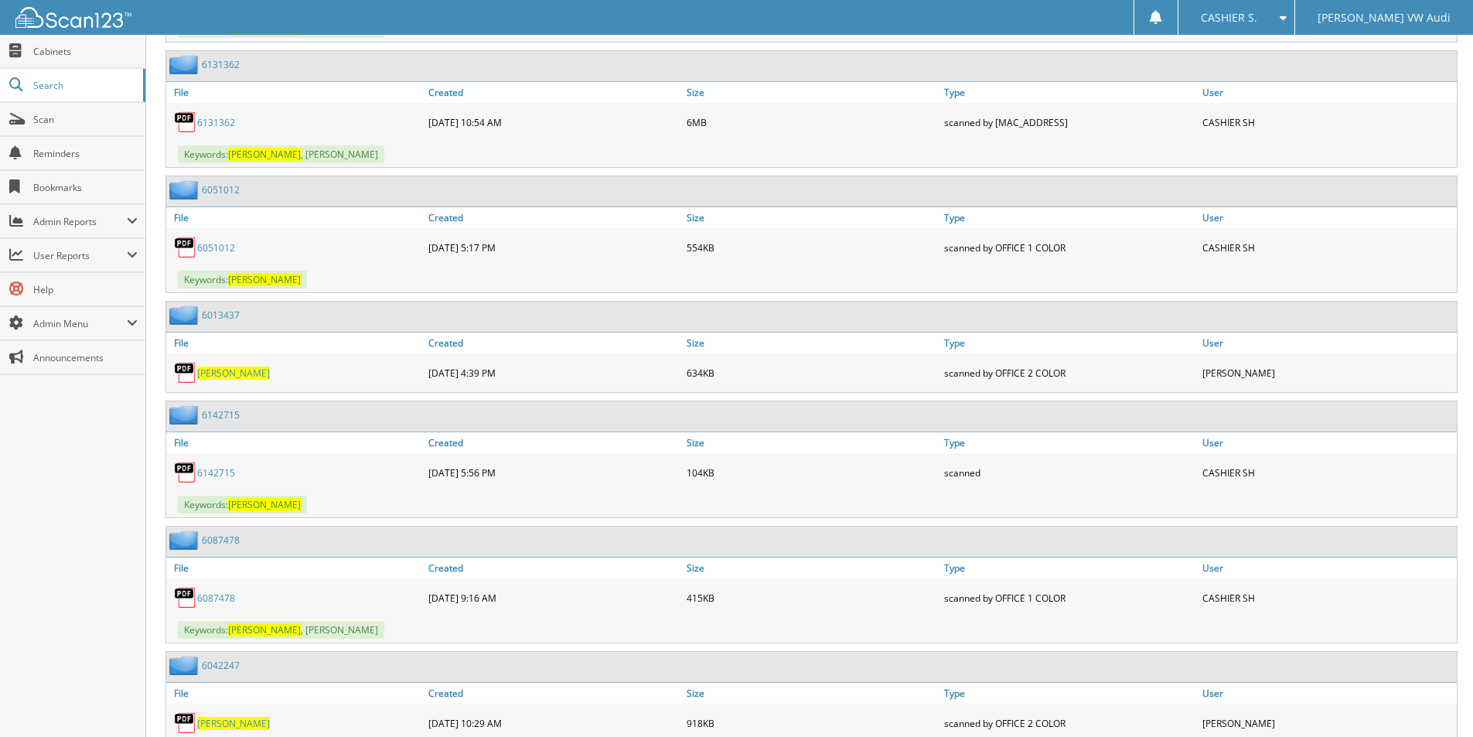
scroll to position [1314, 0]
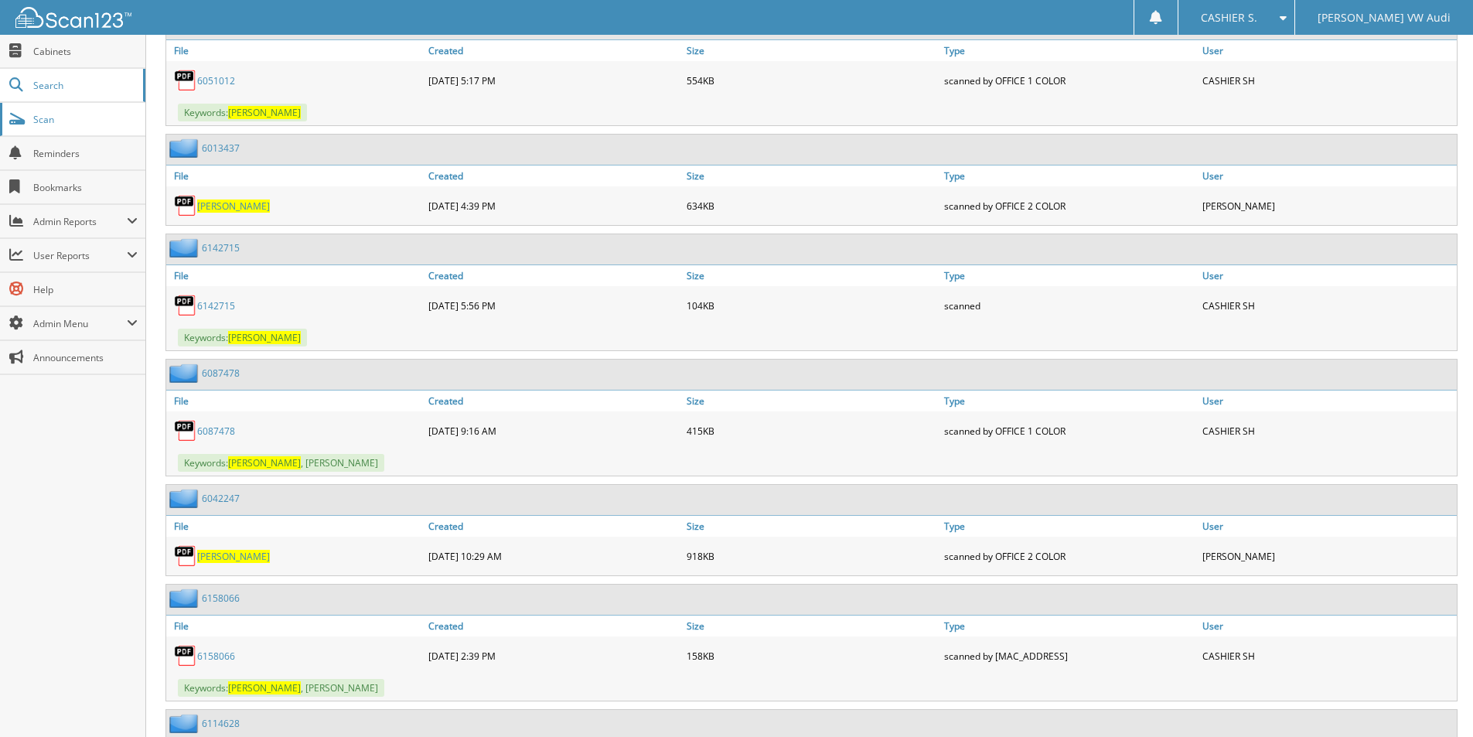
click at [91, 117] on span "Scan" at bounding box center [85, 119] width 104 height 13
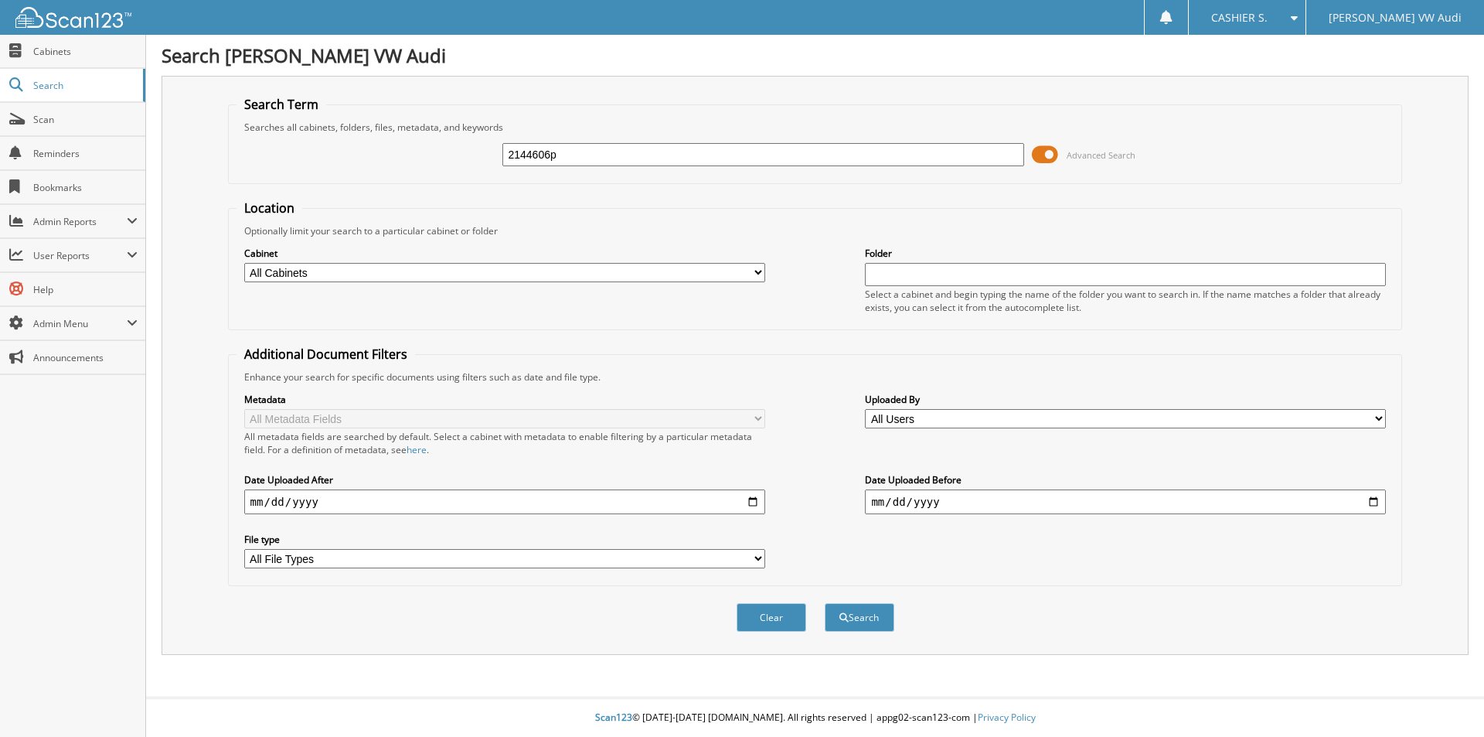
type input "2144606p"
click at [825, 603] on button "Search" at bounding box center [860, 617] width 70 height 29
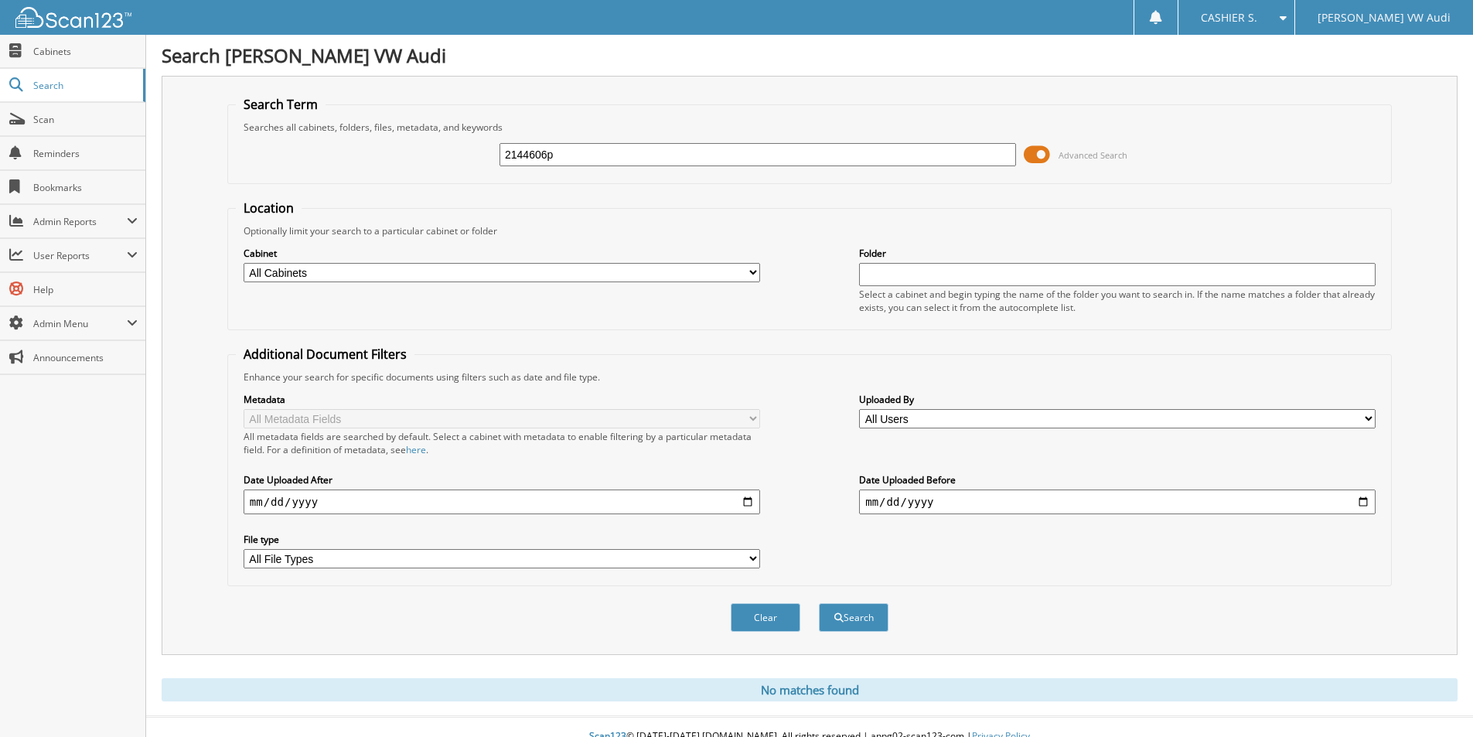
click at [576, 155] on input "2144606p" at bounding box center [757, 154] width 516 height 23
click at [819, 603] on button "Search" at bounding box center [854, 617] width 70 height 29
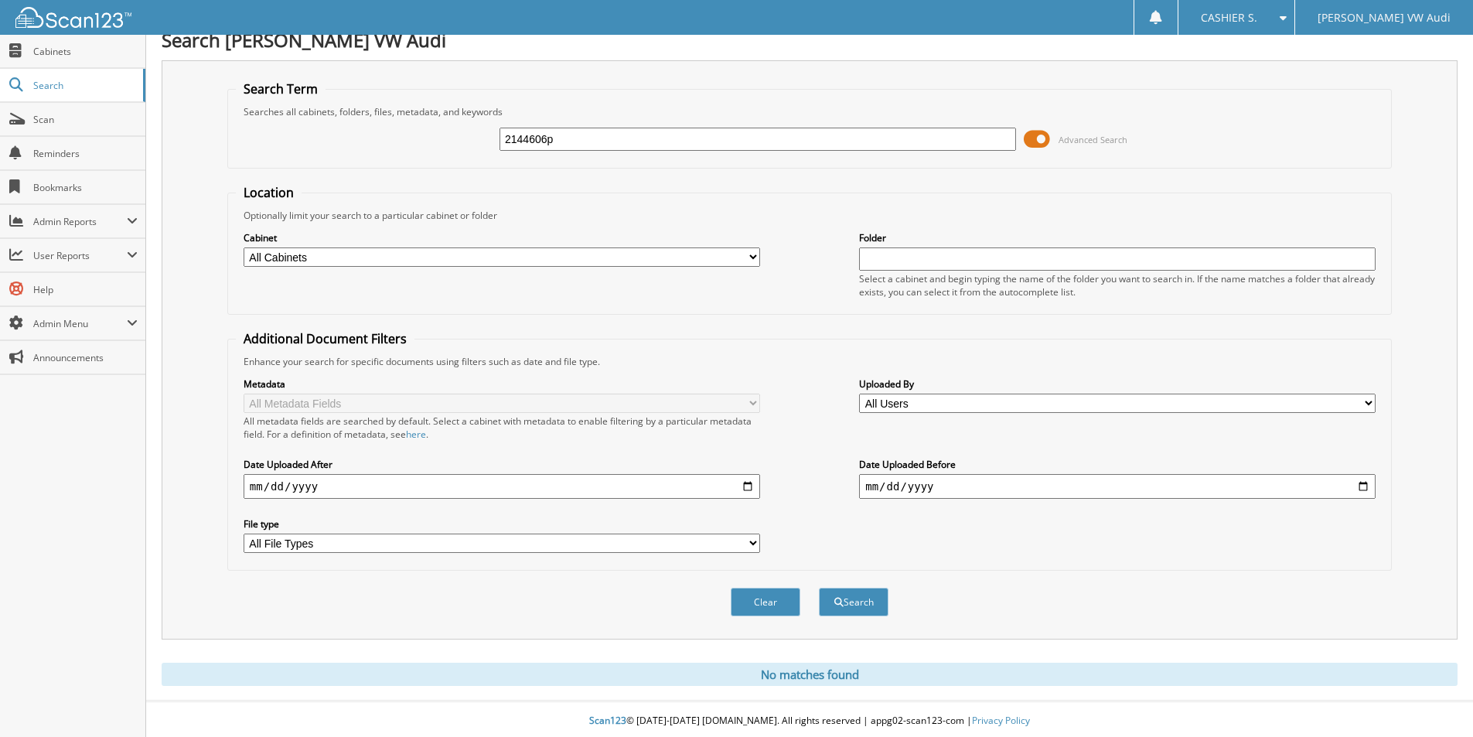
scroll to position [19, 0]
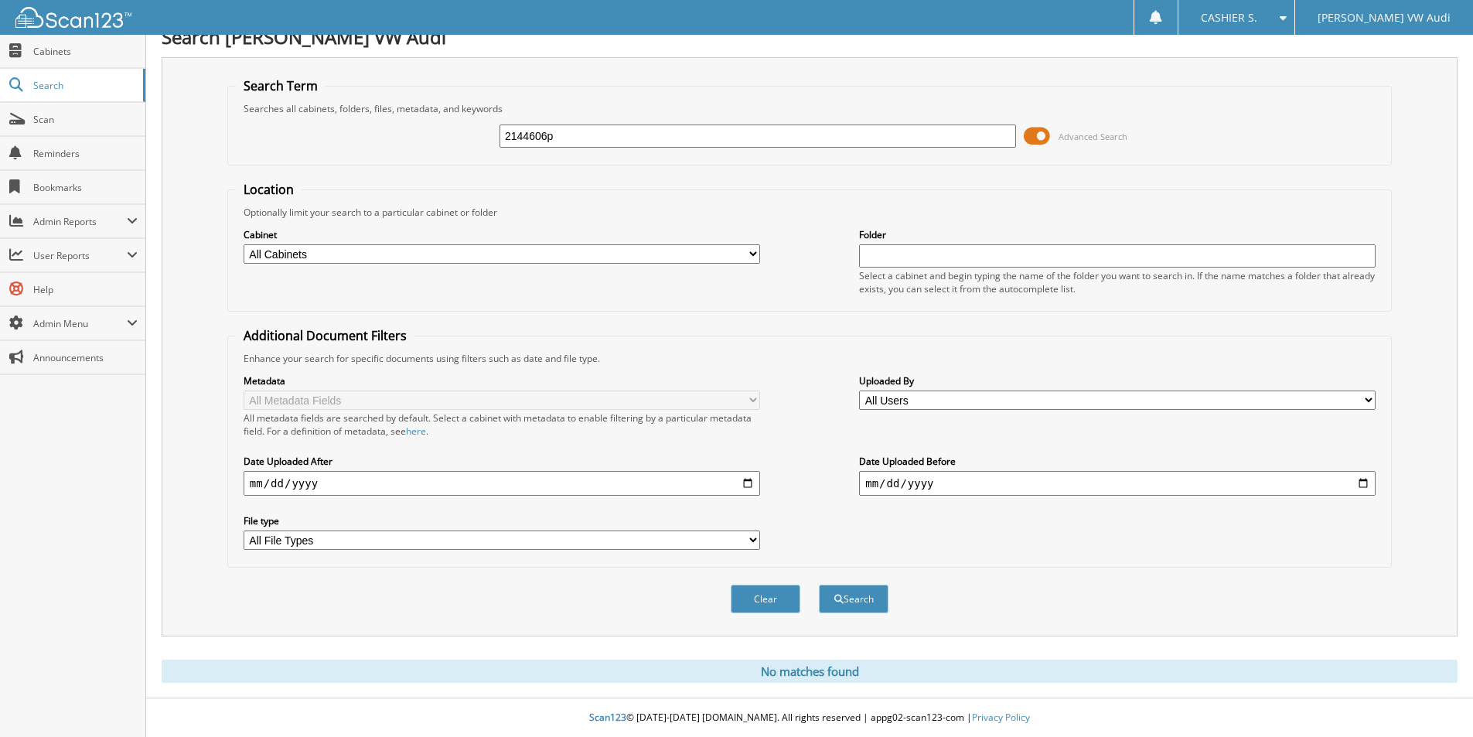
click at [914, 127] on input "2144606p" at bounding box center [757, 135] width 516 height 23
click at [845, 613] on div "Search" at bounding box center [853, 599] width 73 height 32
click at [846, 605] on button "Search" at bounding box center [854, 598] width 70 height 29
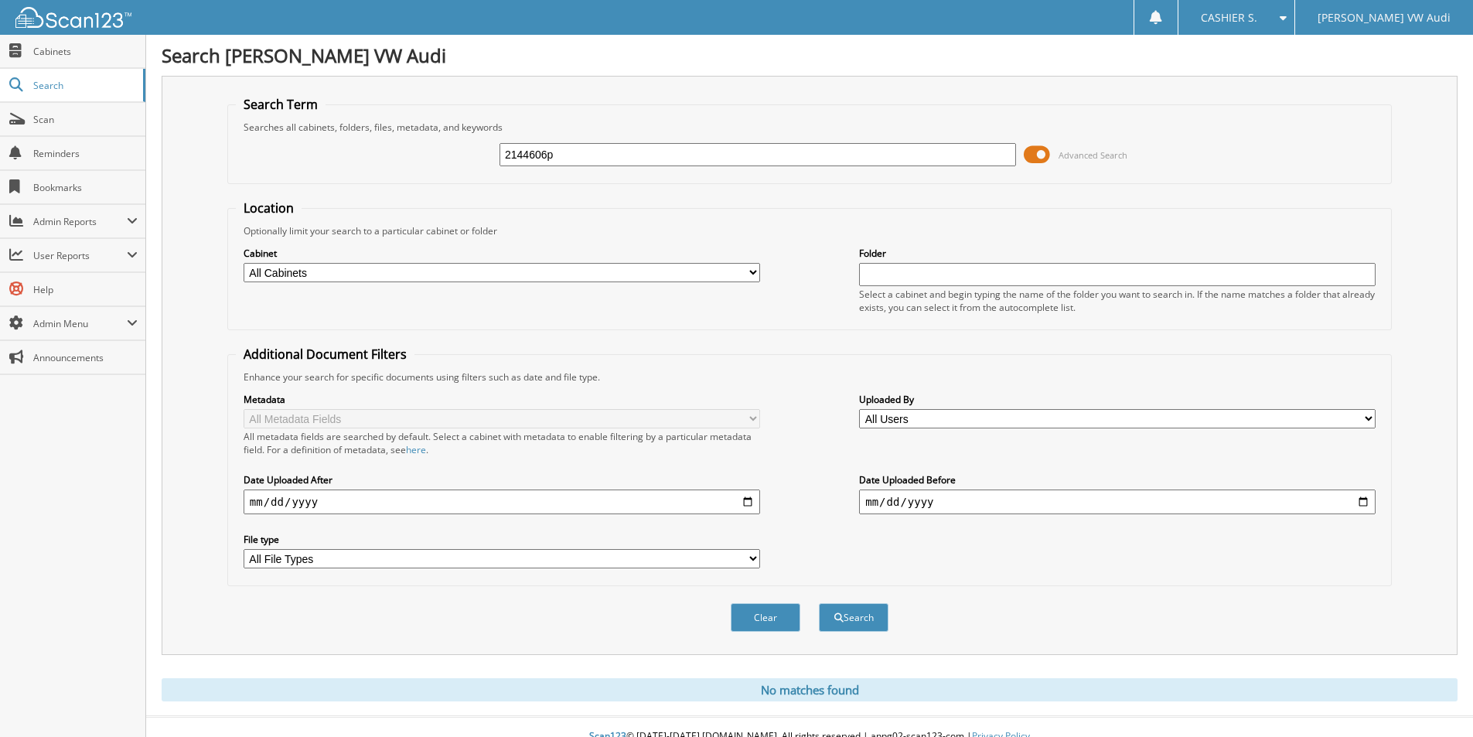
click at [581, 148] on input "2144606p" at bounding box center [757, 154] width 516 height 23
type input "[PERSON_NAME]"
click at [819, 603] on button "Search" at bounding box center [854, 617] width 70 height 29
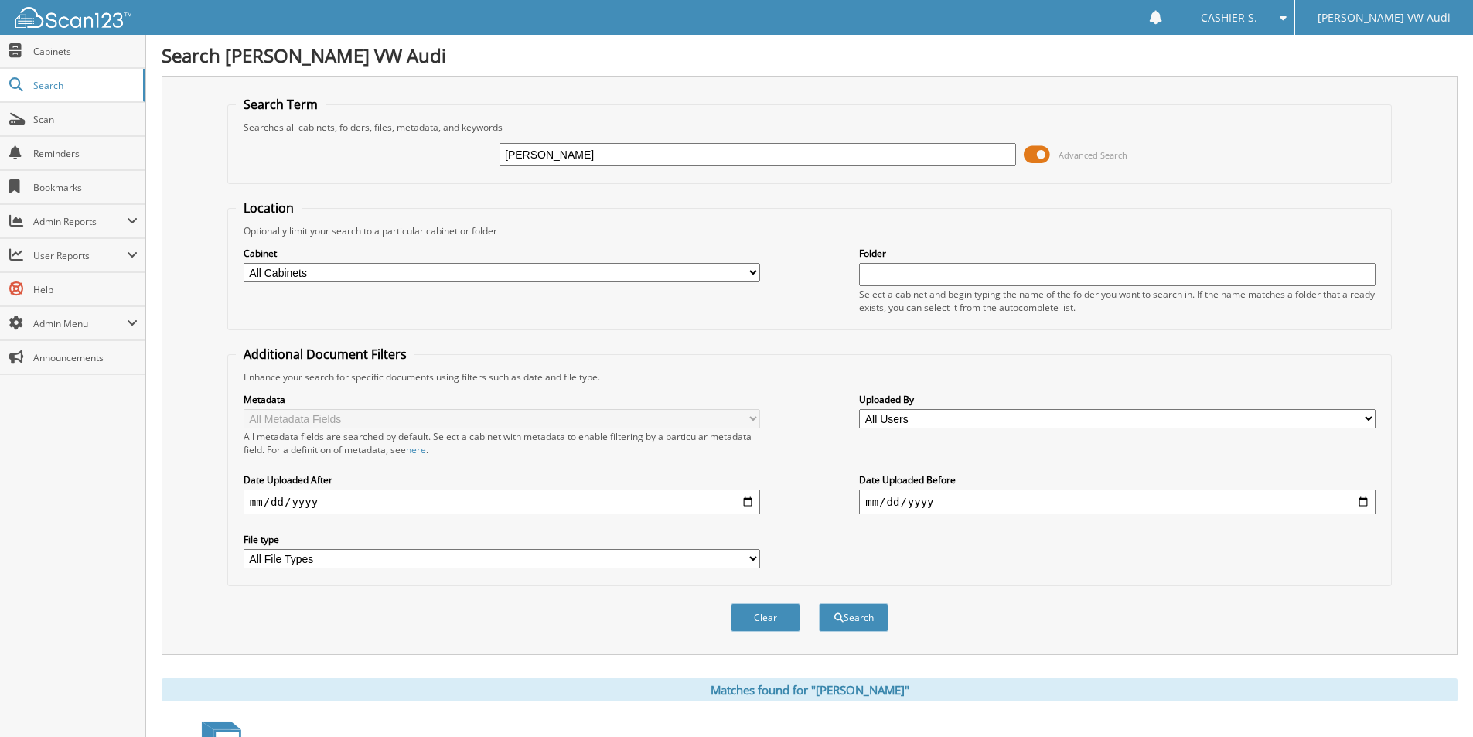
click at [623, 152] on input "[PERSON_NAME]" at bounding box center [757, 154] width 516 height 23
type input "2144606p"
click at [819, 603] on button "Search" at bounding box center [854, 617] width 70 height 29
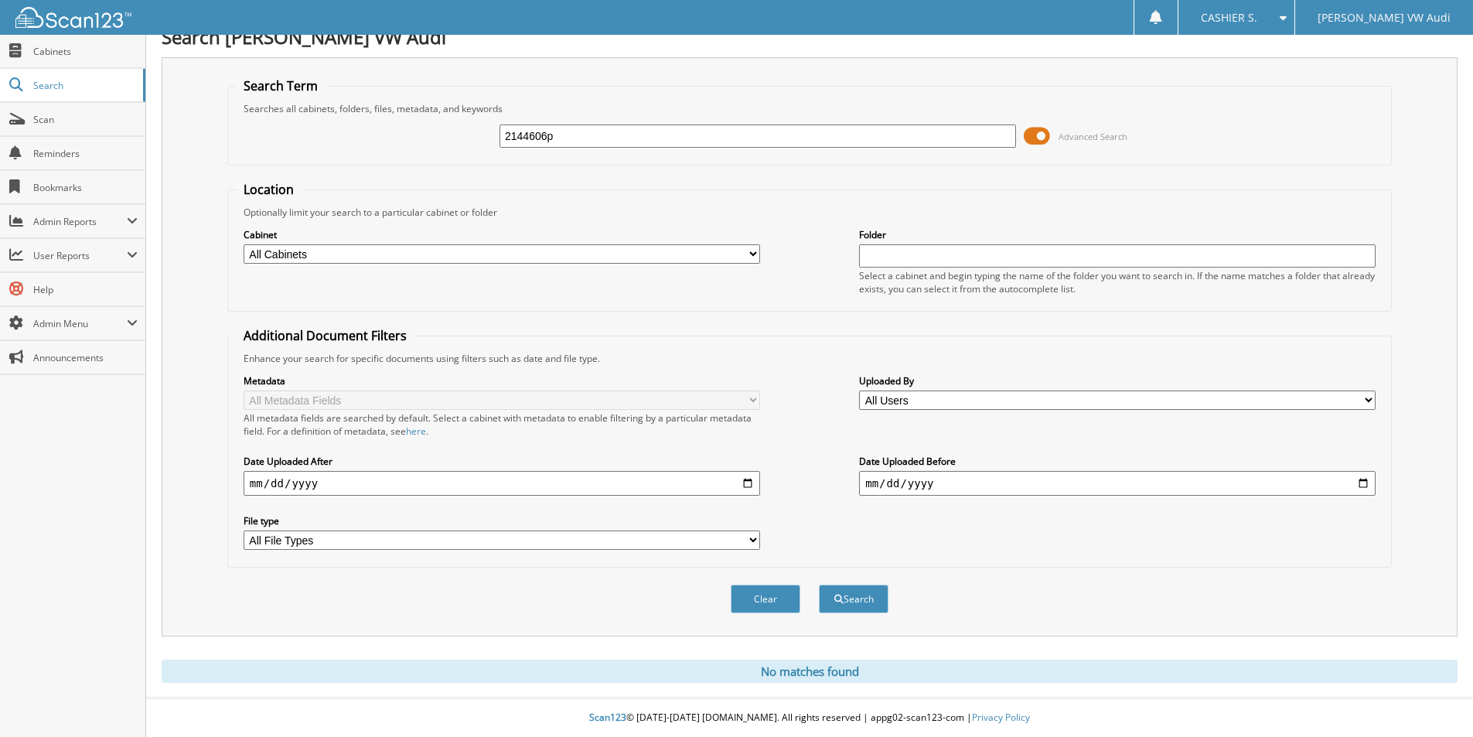
click at [564, 136] on input "2144606p" at bounding box center [757, 135] width 516 height 23
type input "krap"
click at [76, 46] on span "Cabinets" at bounding box center [85, 51] width 104 height 13
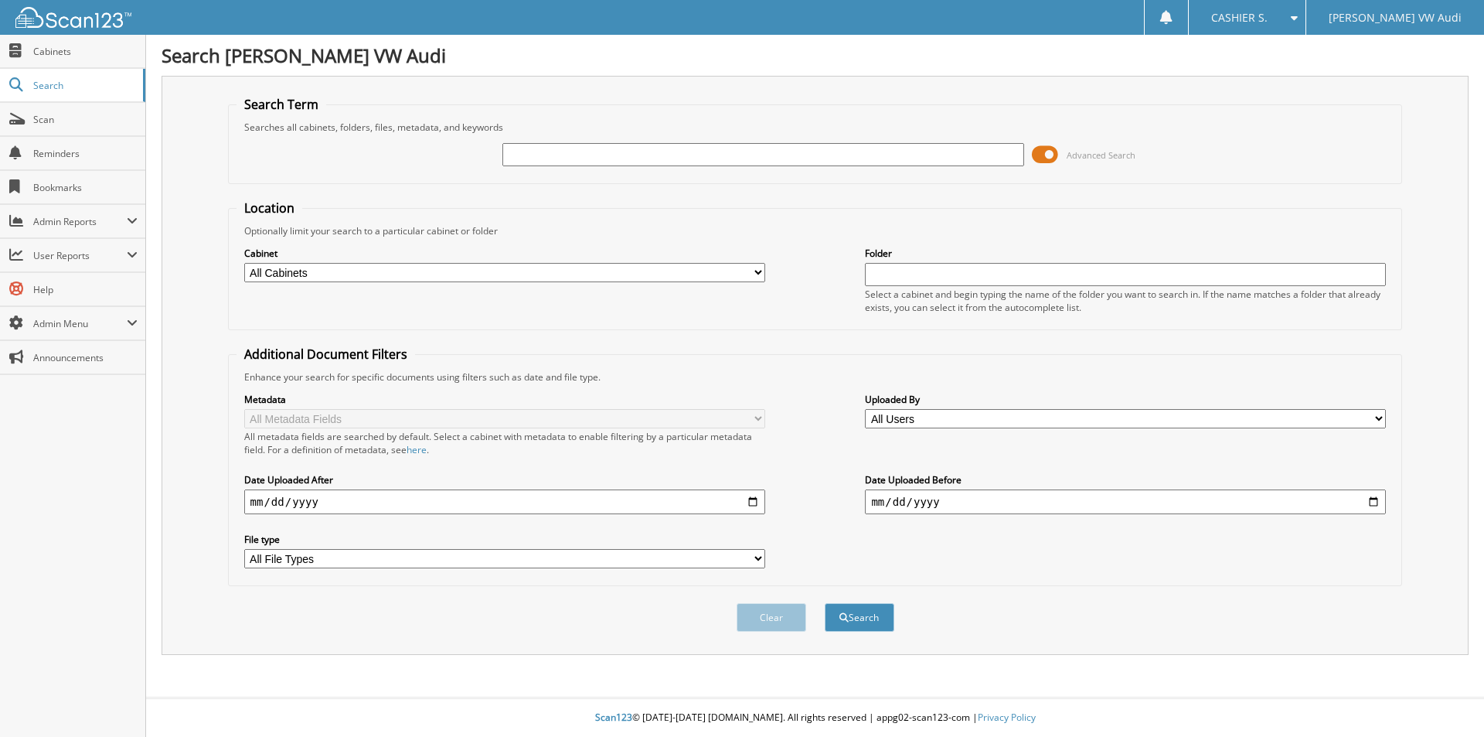
click at [42, 90] on span "Search" at bounding box center [84, 85] width 102 height 13
type input "2477875p"
click at [825, 603] on button "Search" at bounding box center [860, 617] width 70 height 29
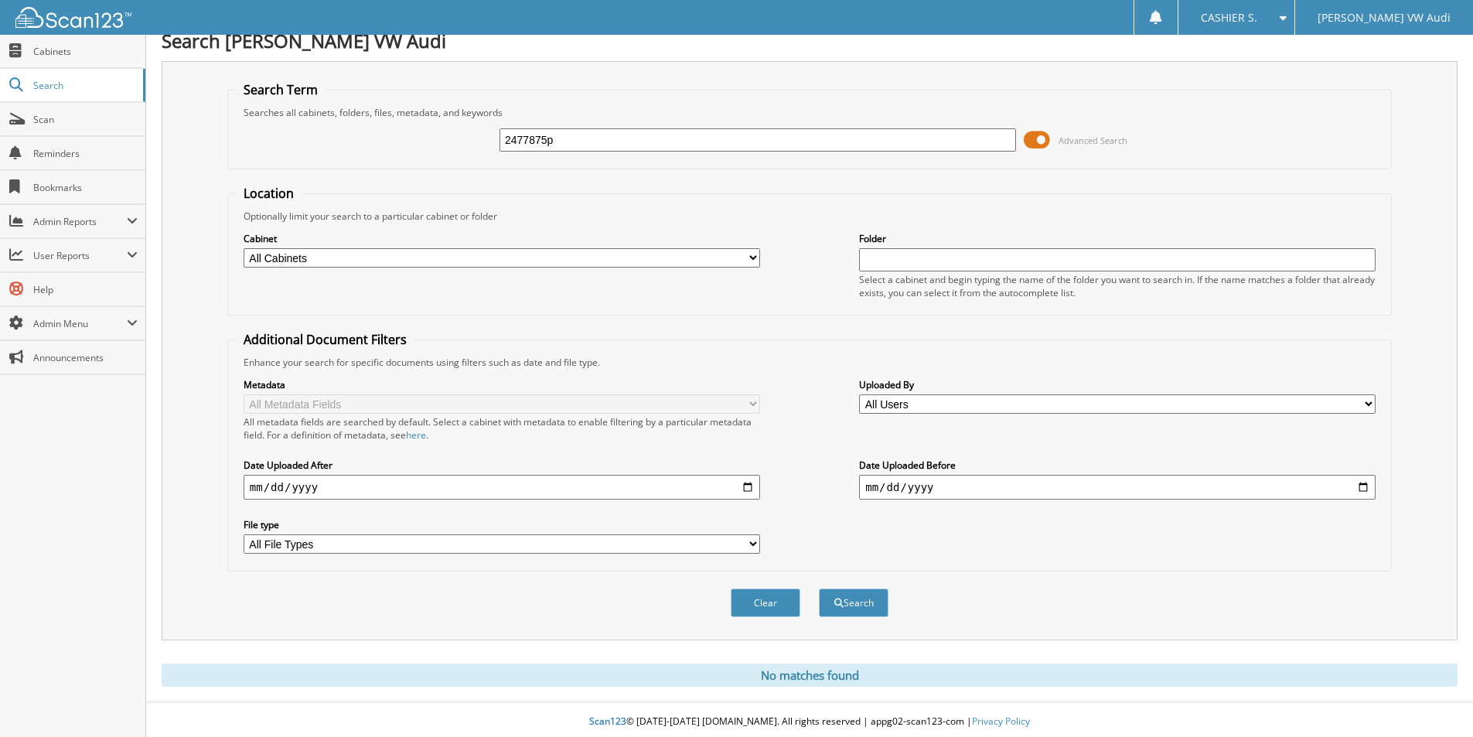
scroll to position [19, 0]
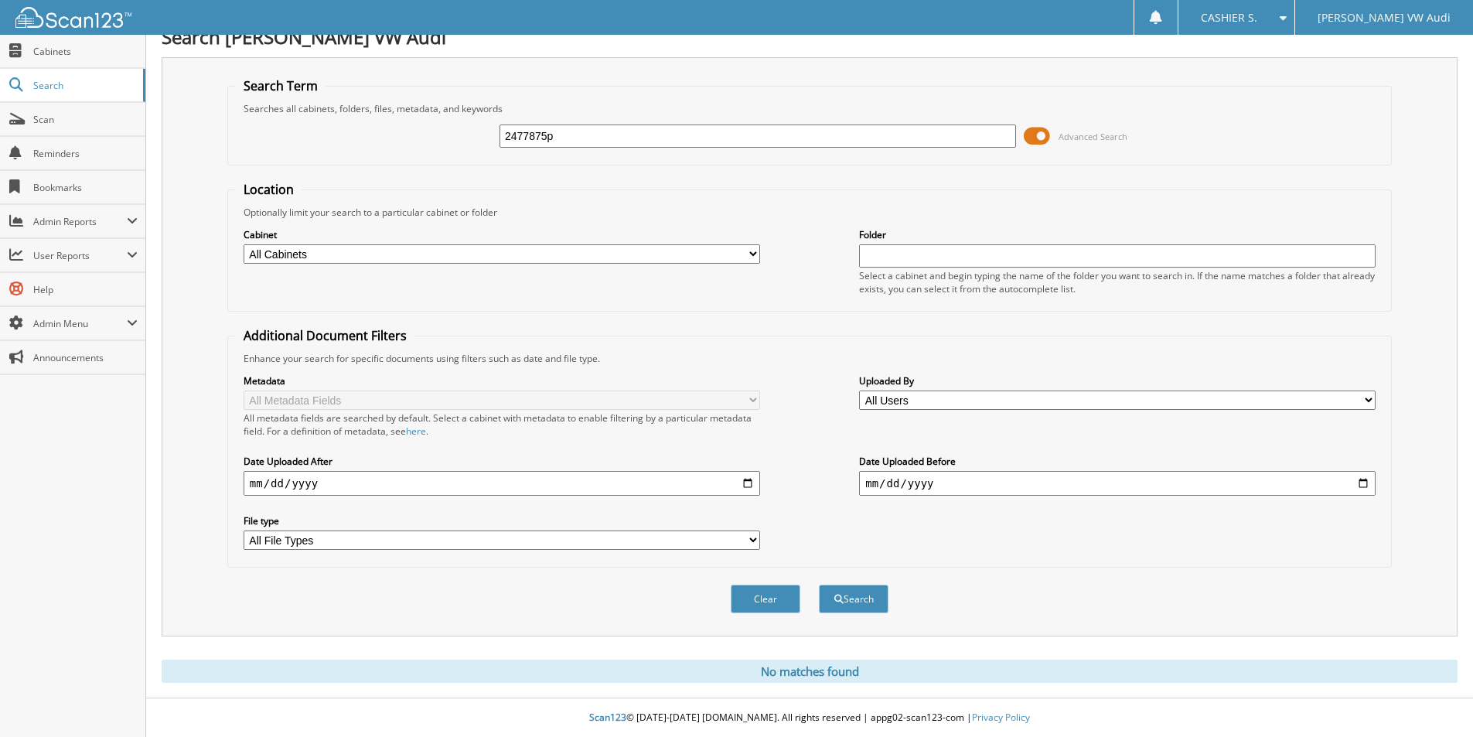
click at [635, 143] on input "2477875p" at bounding box center [757, 135] width 516 height 23
click at [75, 85] on span "Search" at bounding box center [84, 85] width 102 height 13
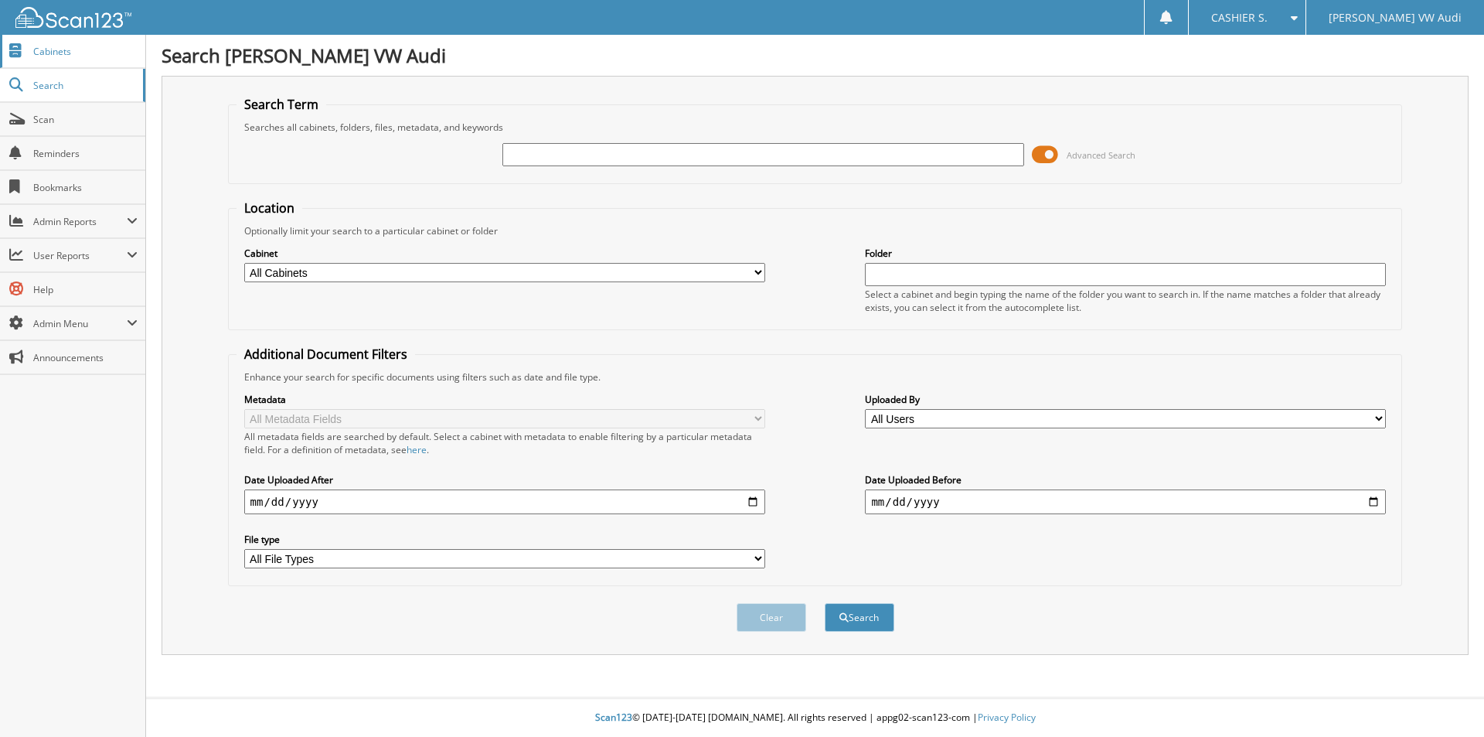
click at [58, 50] on span "Cabinets" at bounding box center [85, 51] width 104 height 13
type input "2477875p"
click at [877, 625] on button "Search" at bounding box center [860, 617] width 70 height 29
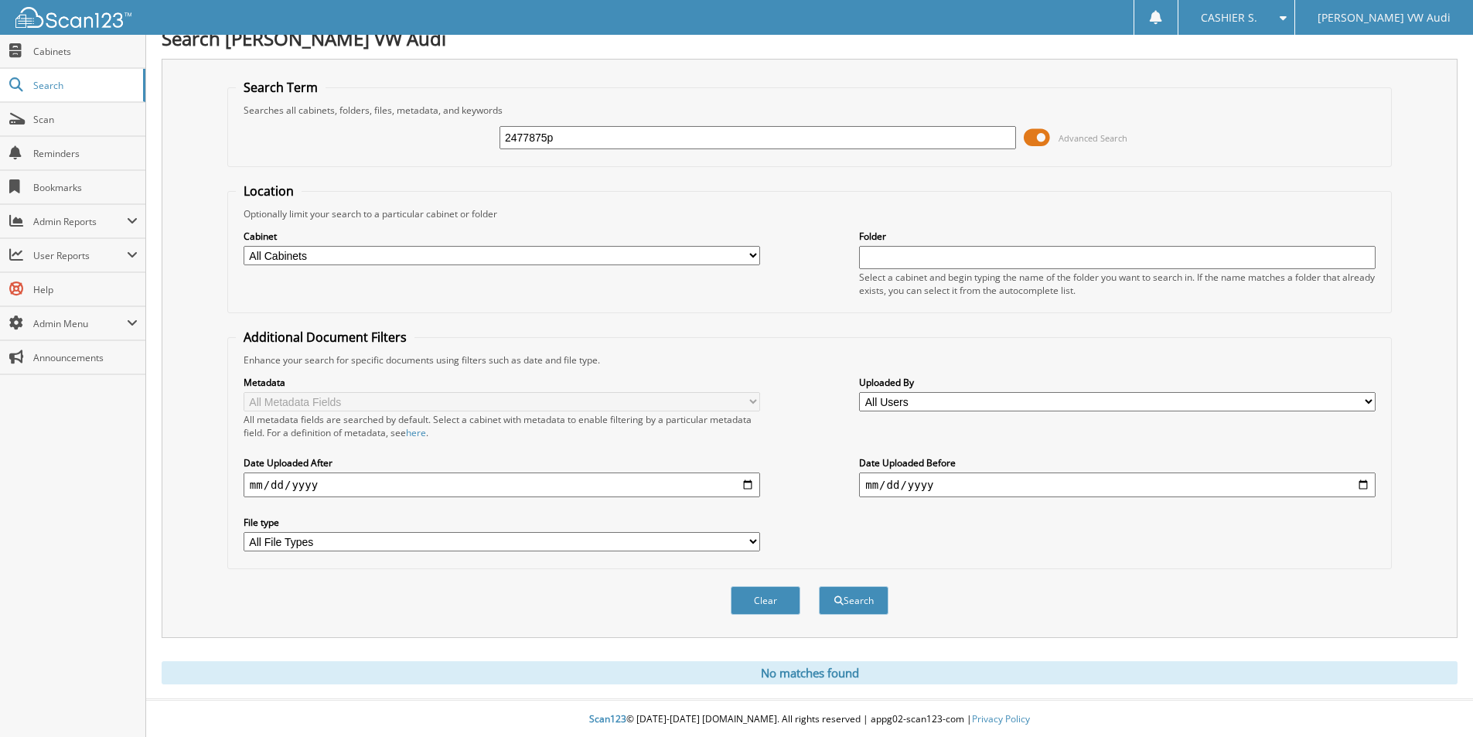
scroll to position [19, 0]
click at [577, 141] on input "2477875p" at bounding box center [757, 135] width 516 height 23
type input "1"
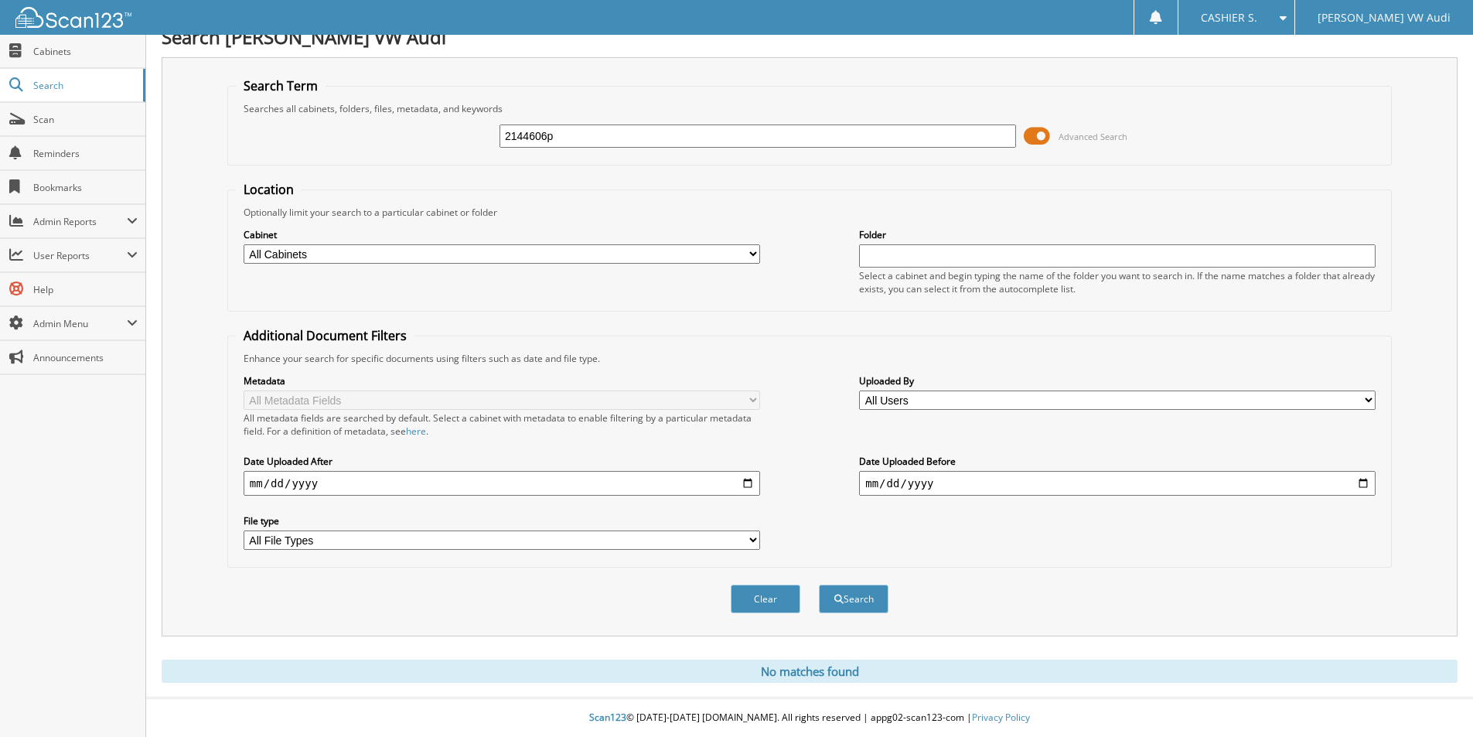
type input "2144606p"
click at [819, 584] on button "Search" at bounding box center [854, 598] width 70 height 29
click at [57, 83] on span "Search" at bounding box center [84, 85] width 102 height 13
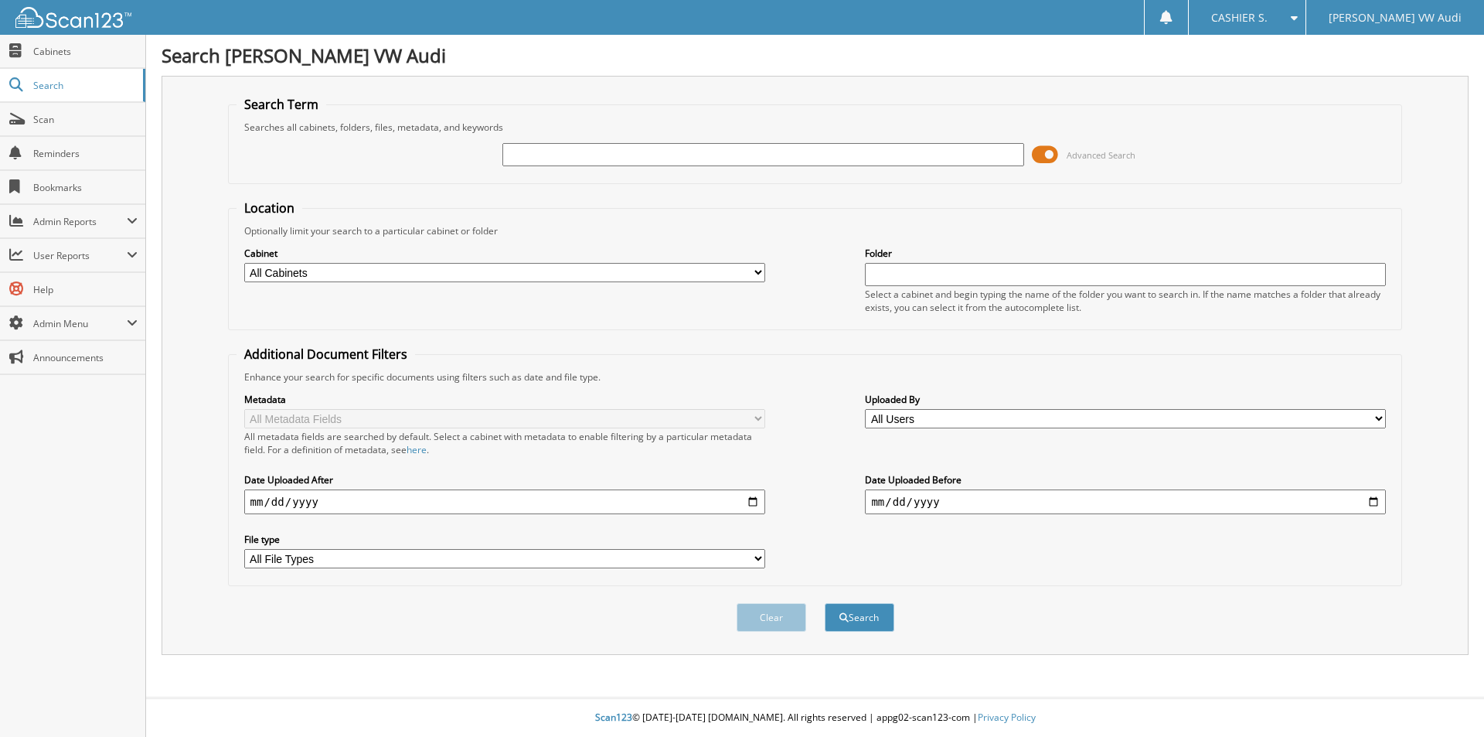
click at [701, 145] on input "text" at bounding box center [762, 154] width 521 height 23
type input "2318045ap"
click at [825, 603] on button "Search" at bounding box center [860, 617] width 70 height 29
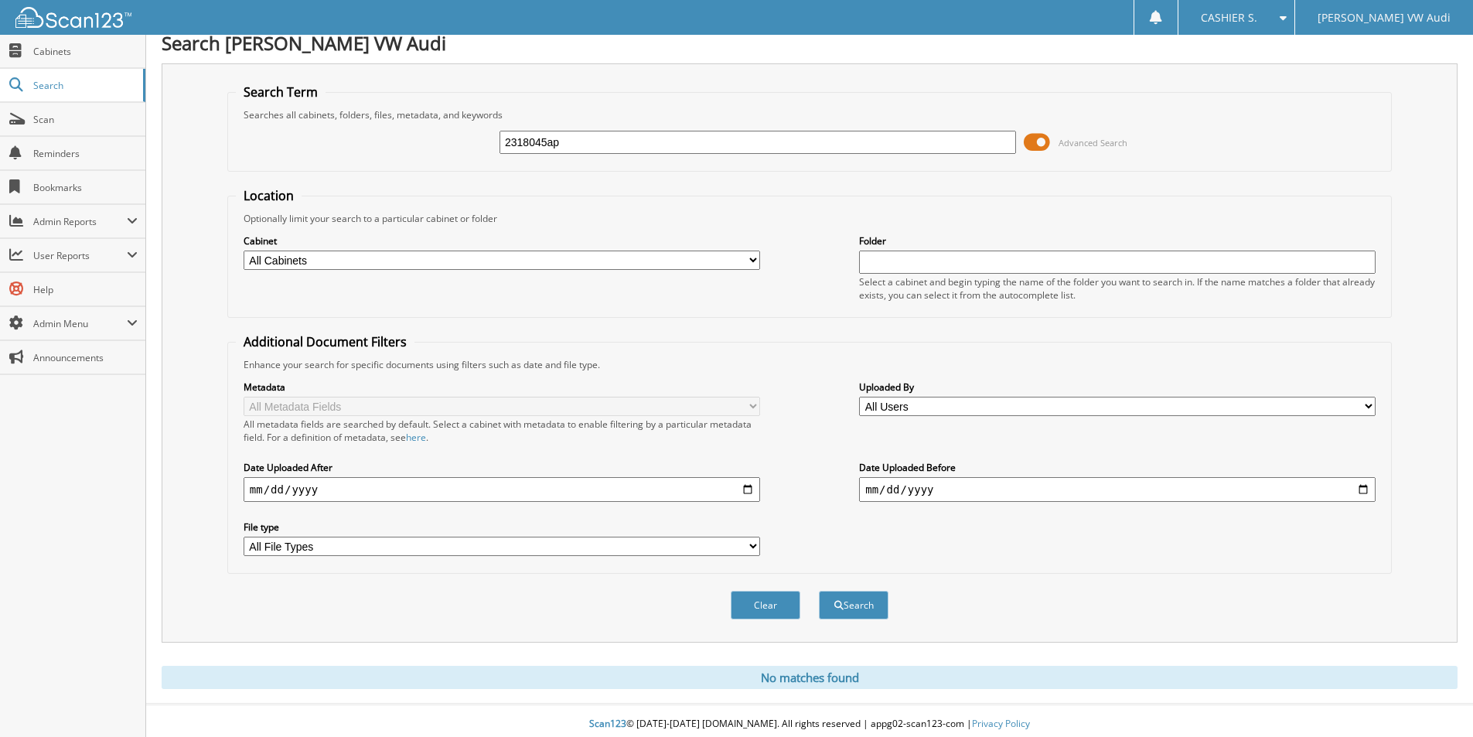
scroll to position [19, 0]
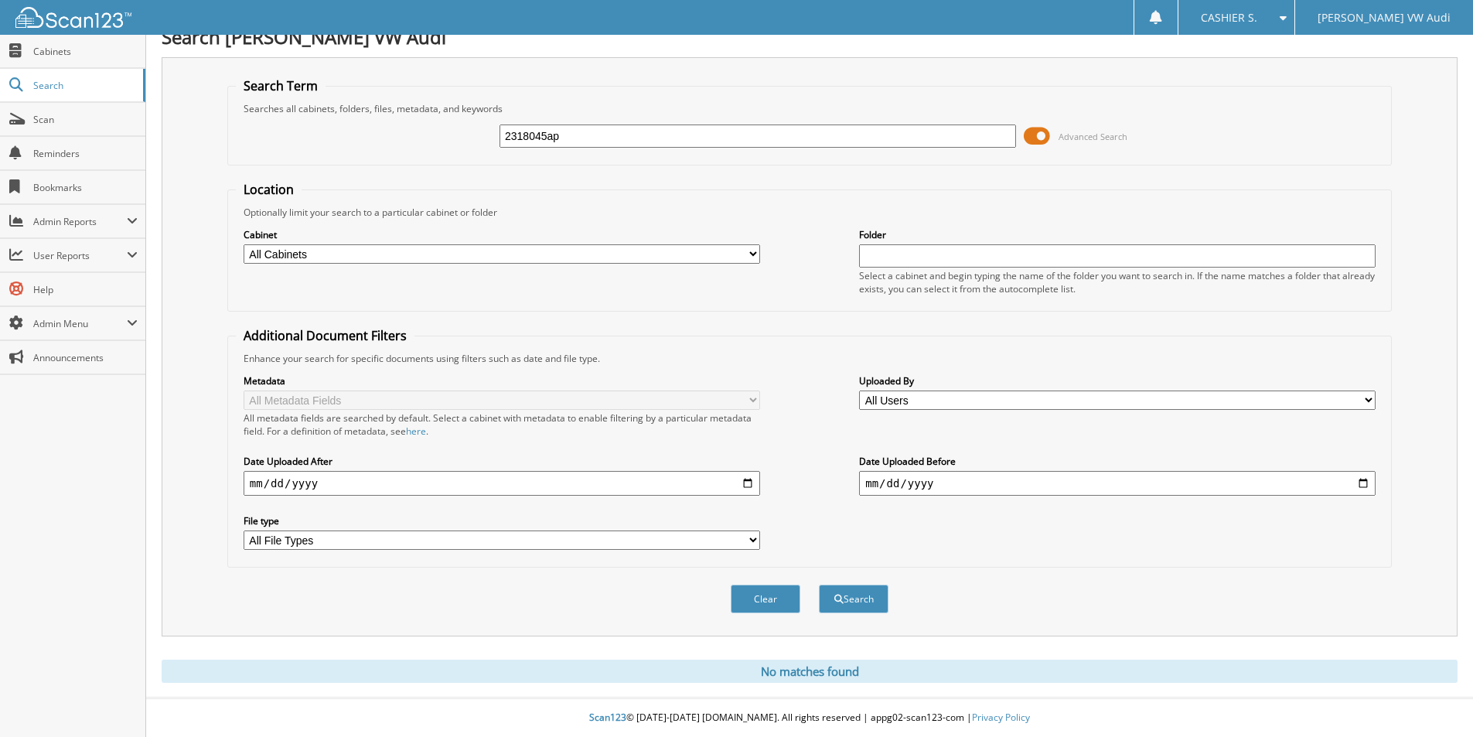
click at [876, 141] on input "2318045ap" at bounding box center [757, 135] width 516 height 23
click at [819, 584] on button "Search" at bounding box center [854, 598] width 70 height 29
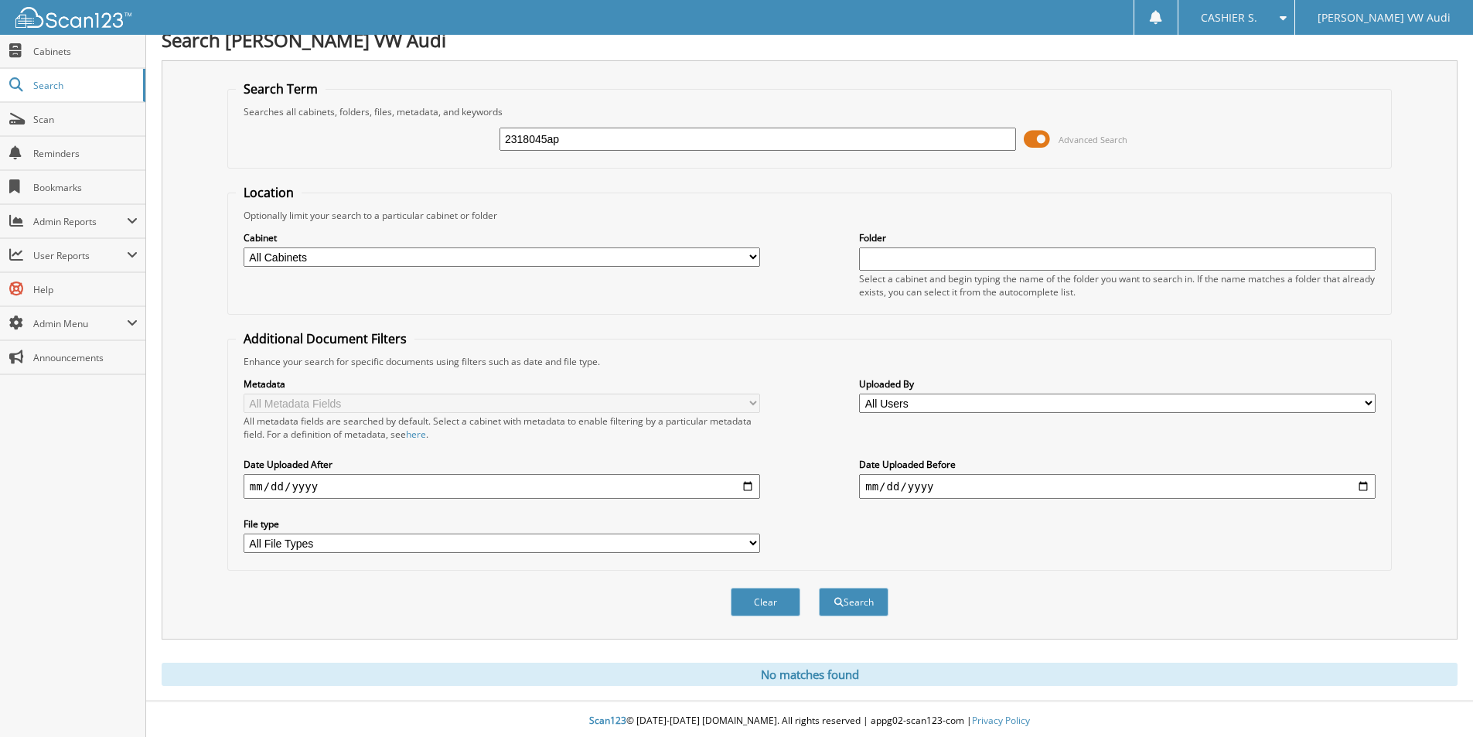
scroll to position [19, 0]
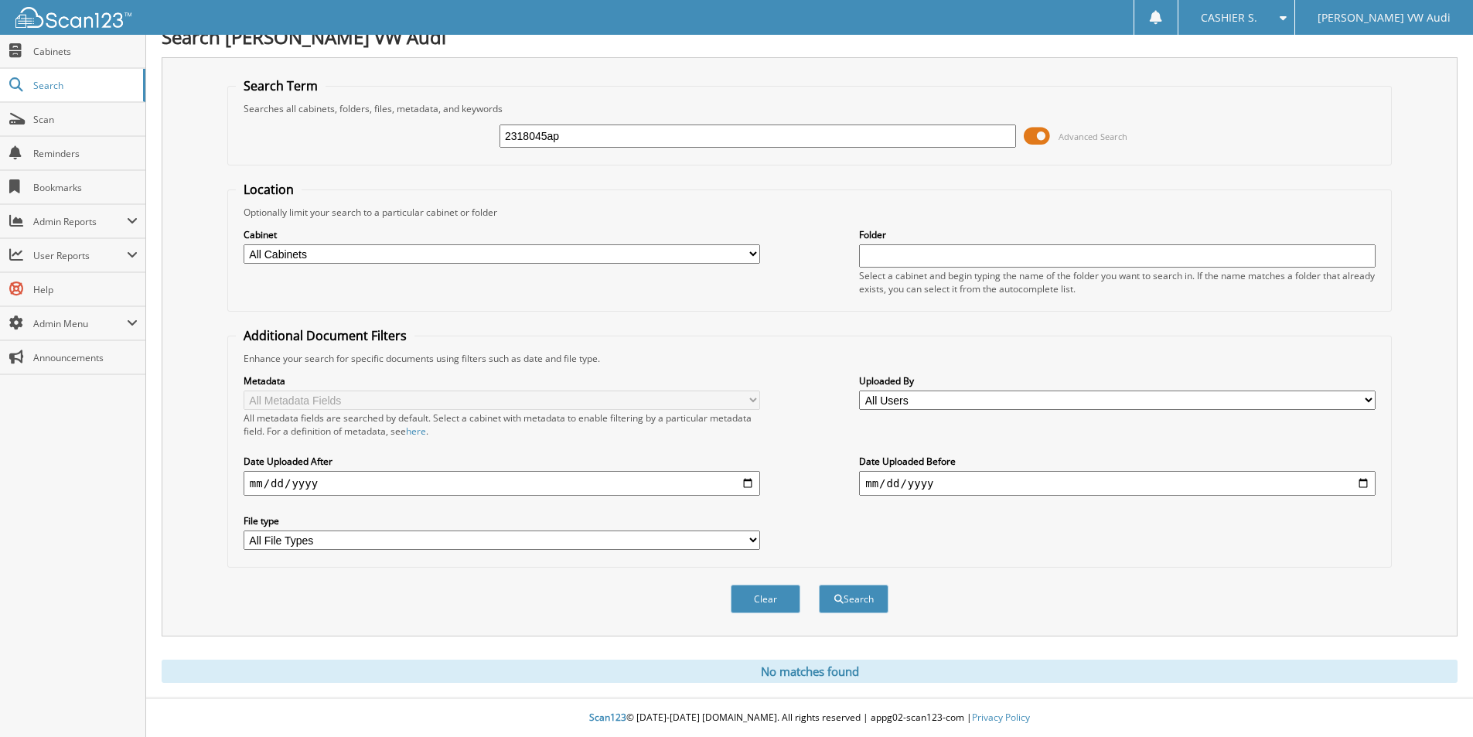
click at [688, 141] on input "2318045ap" at bounding box center [757, 135] width 516 height 23
click at [863, 588] on button "Search" at bounding box center [854, 598] width 70 height 29
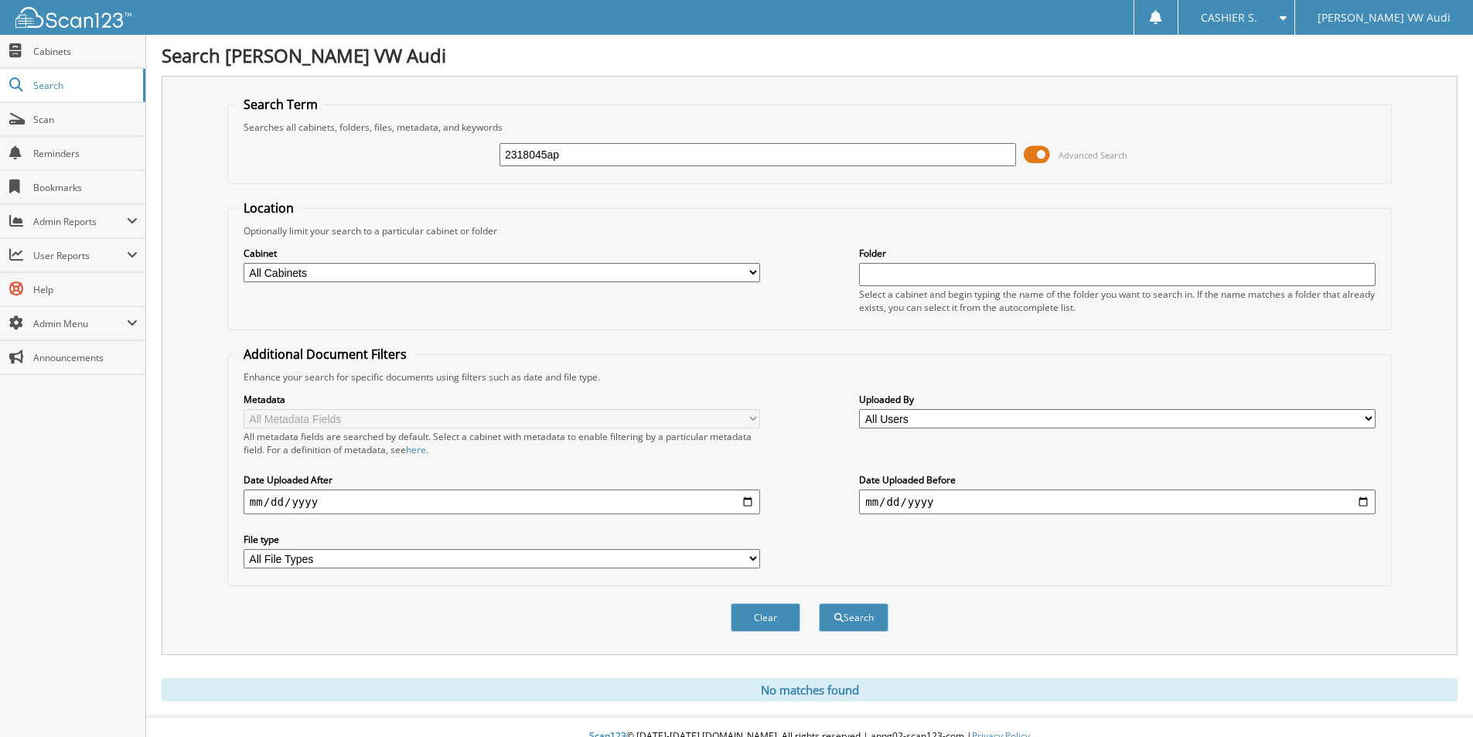
click at [591, 155] on input "2318045ap" at bounding box center [757, 154] width 516 height 23
type input "2444539p"
click at [819, 603] on button "Search" at bounding box center [854, 617] width 70 height 29
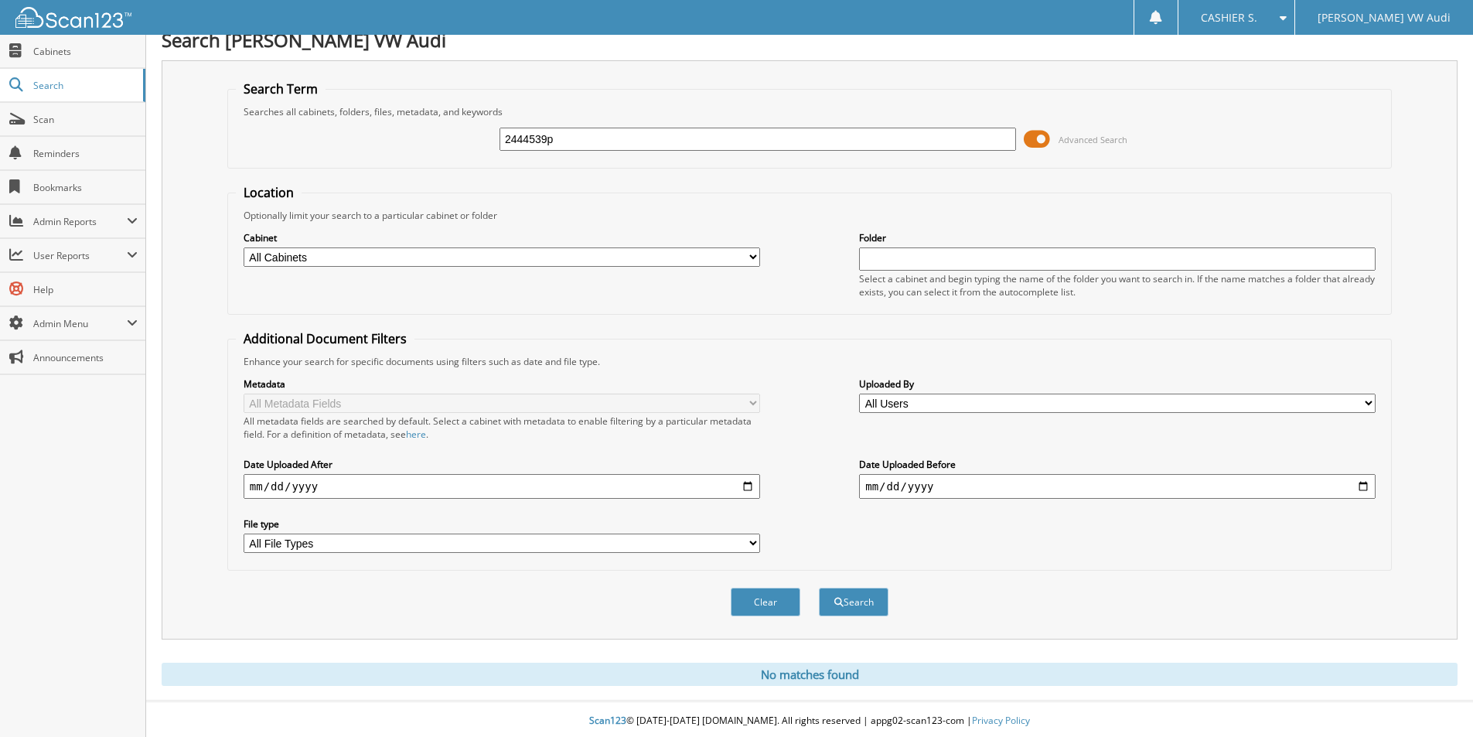
scroll to position [19, 0]
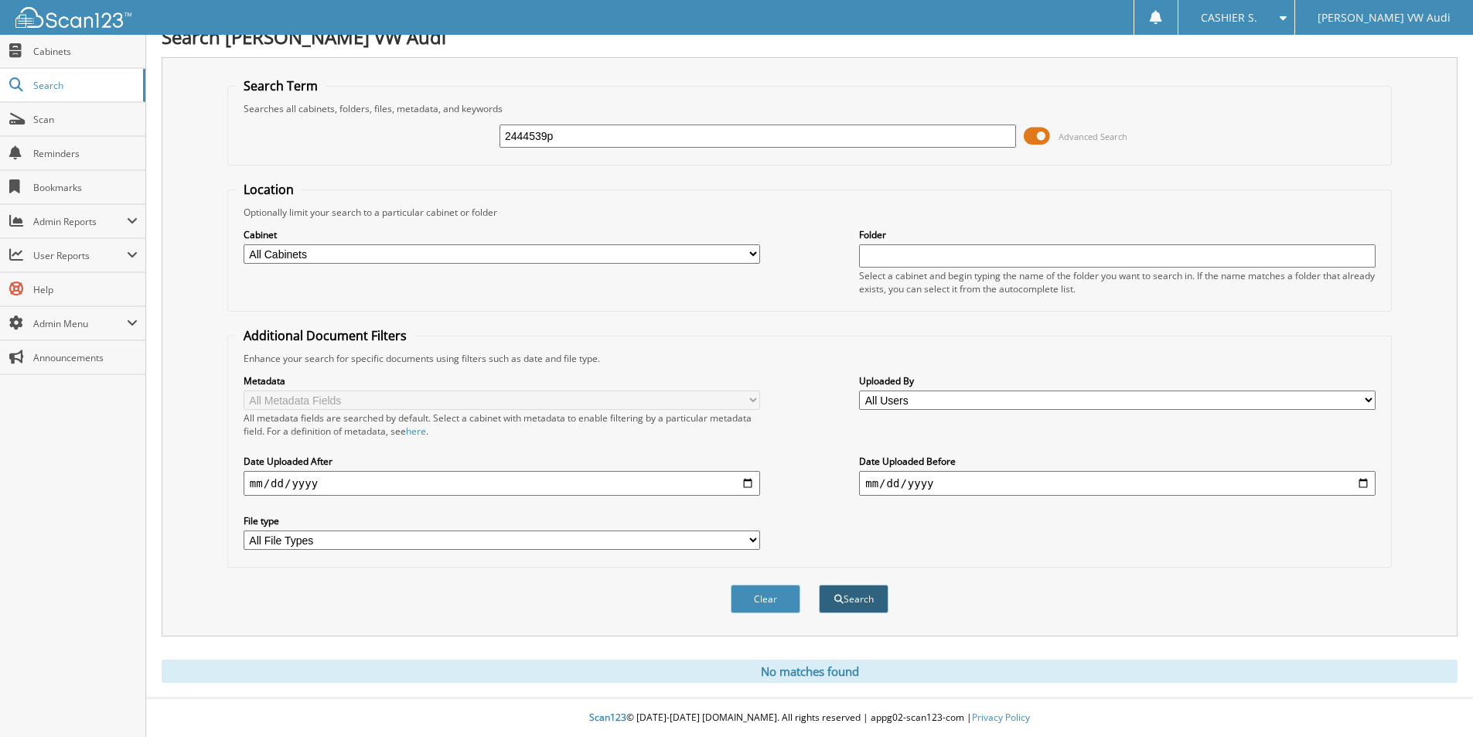
click at [860, 606] on button "Search" at bounding box center [854, 598] width 70 height 29
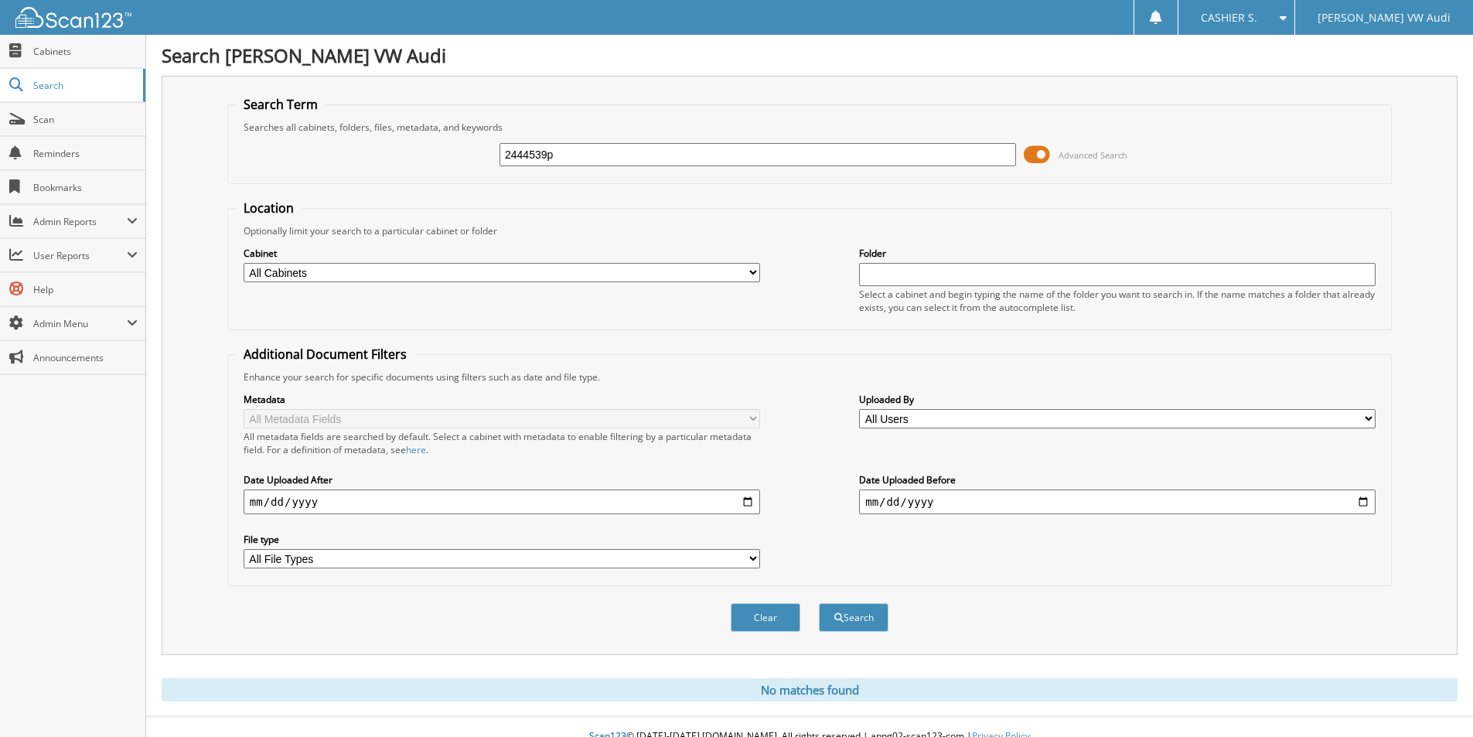
click at [860, 606] on button "Search" at bounding box center [854, 617] width 70 height 29
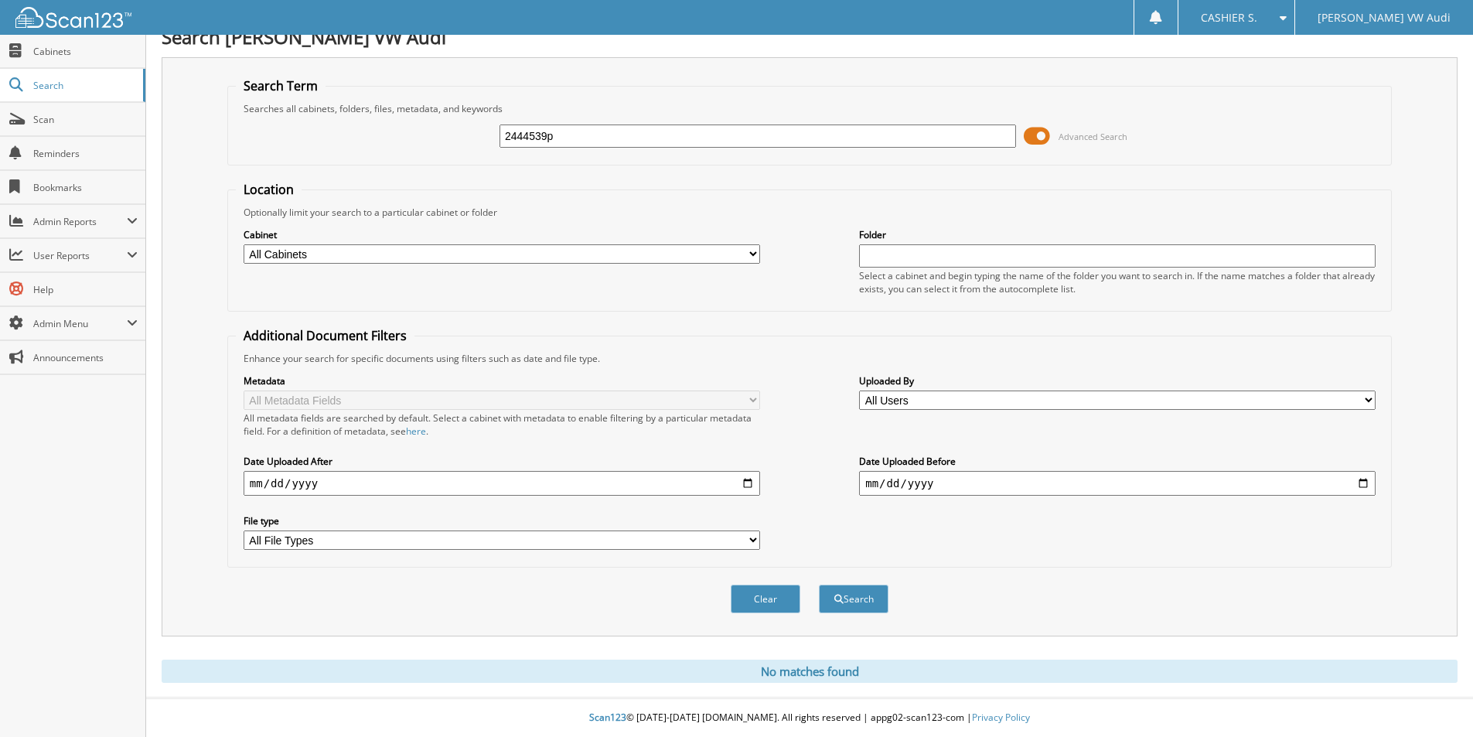
click at [625, 142] on input "2444539p" at bounding box center [757, 135] width 516 height 23
click at [819, 584] on button "Search" at bounding box center [854, 598] width 70 height 29
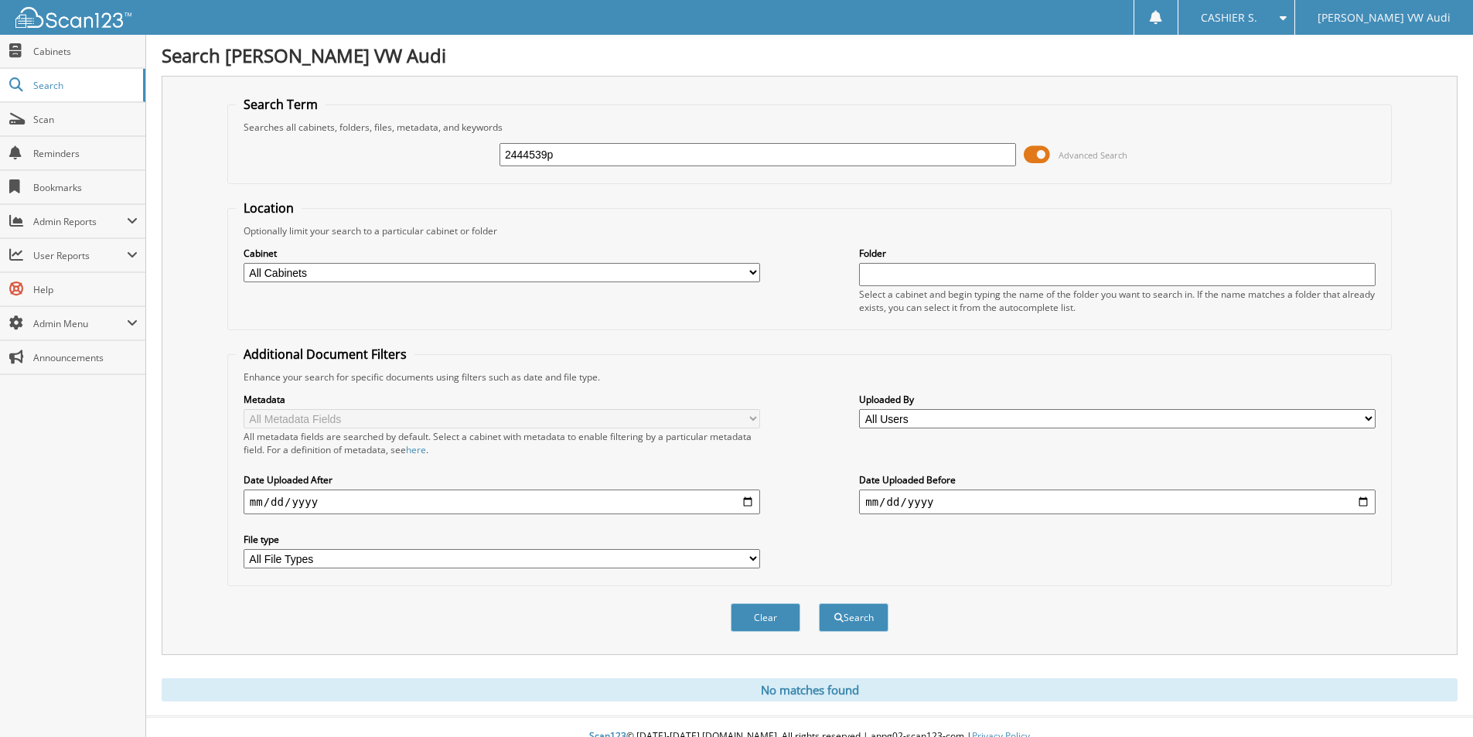
click at [638, 160] on input "2444539p" at bounding box center [757, 154] width 516 height 23
click at [819, 603] on button "Search" at bounding box center [854, 617] width 70 height 29
